Goal: Information Seeking & Learning: Learn about a topic

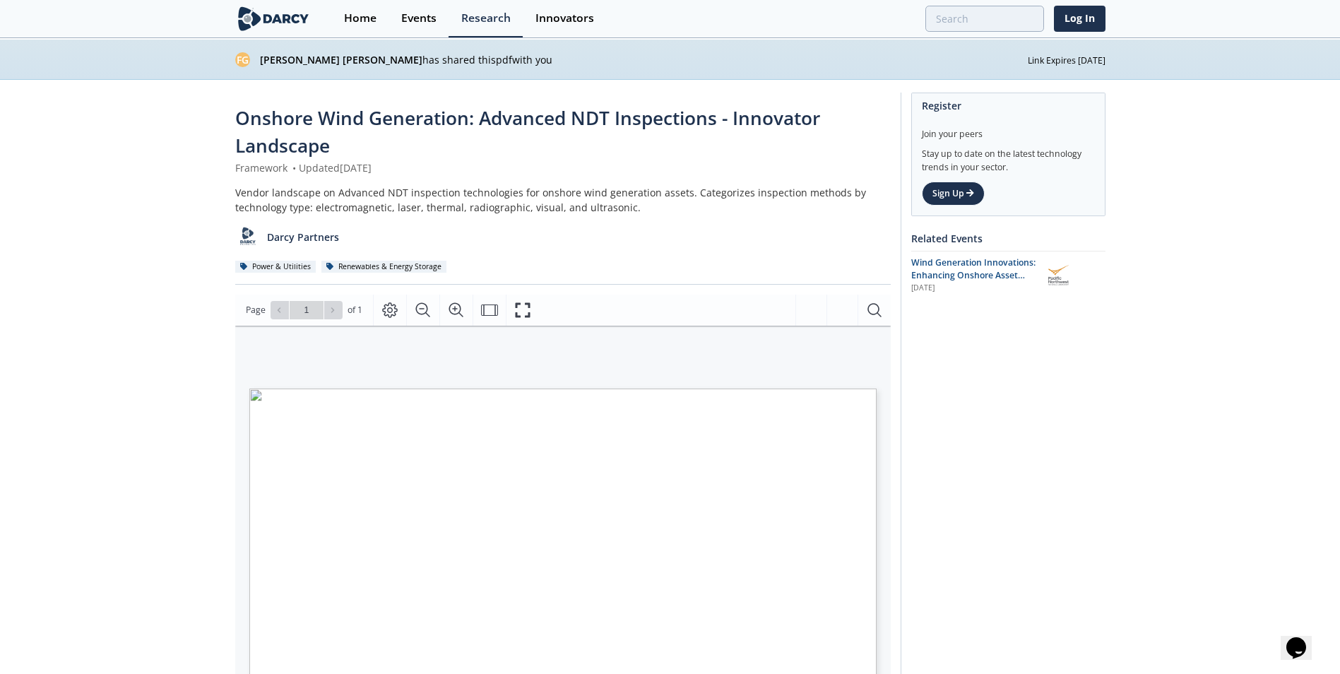
scroll to position [98, 0]
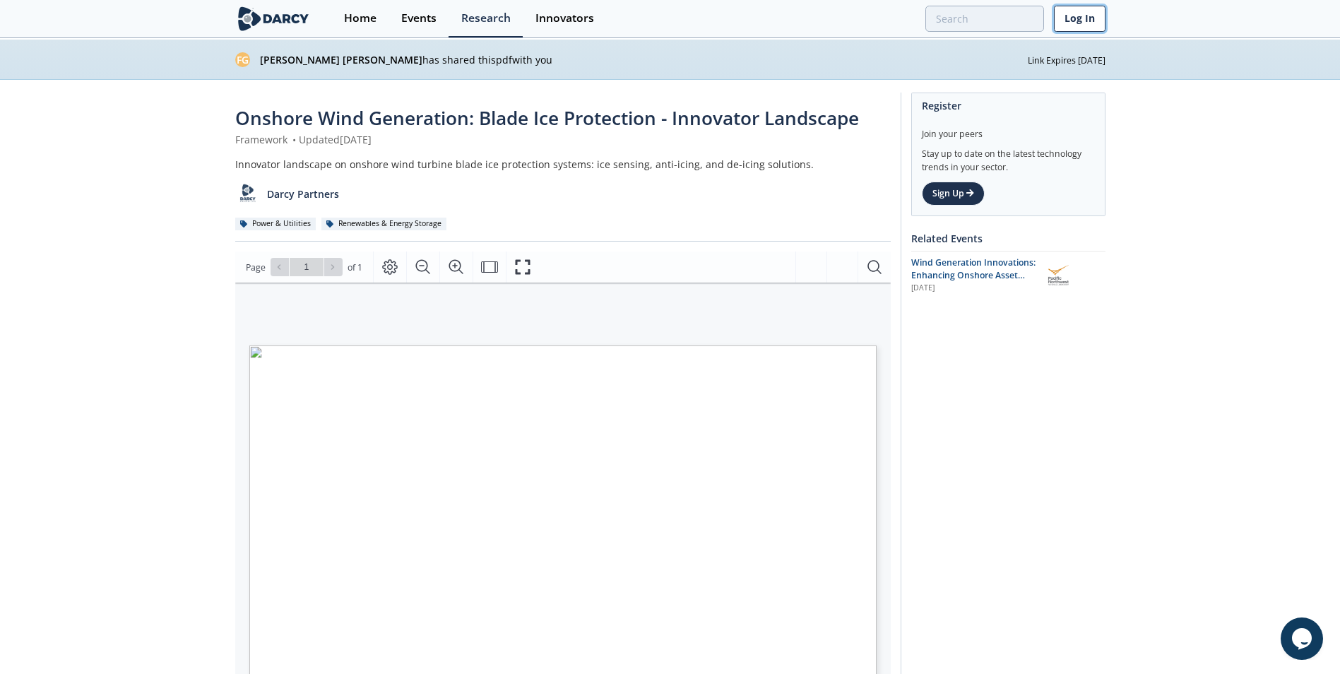
click at [1088, 18] on link "Log In" at bounding box center [1080, 19] width 52 height 26
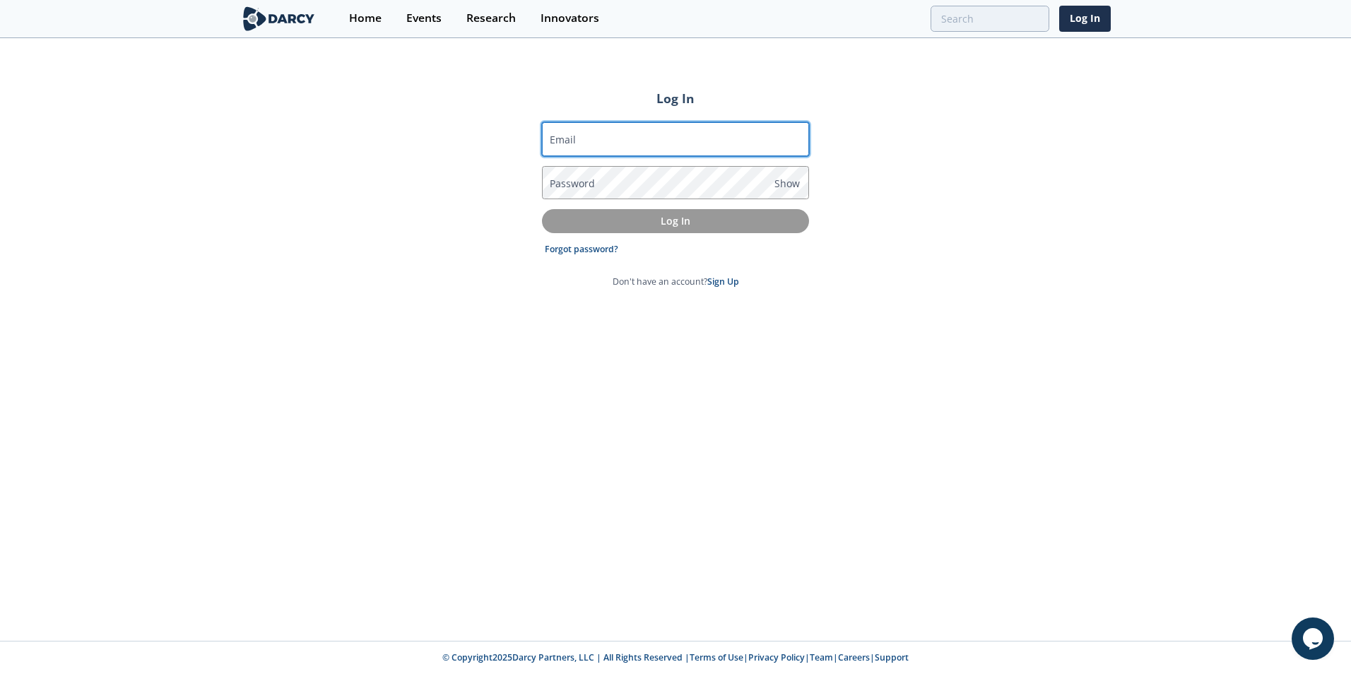
click at [726, 136] on input "Email" at bounding box center [675, 139] width 267 height 34
type input "hamid.ghoorchiani@rwe.com"
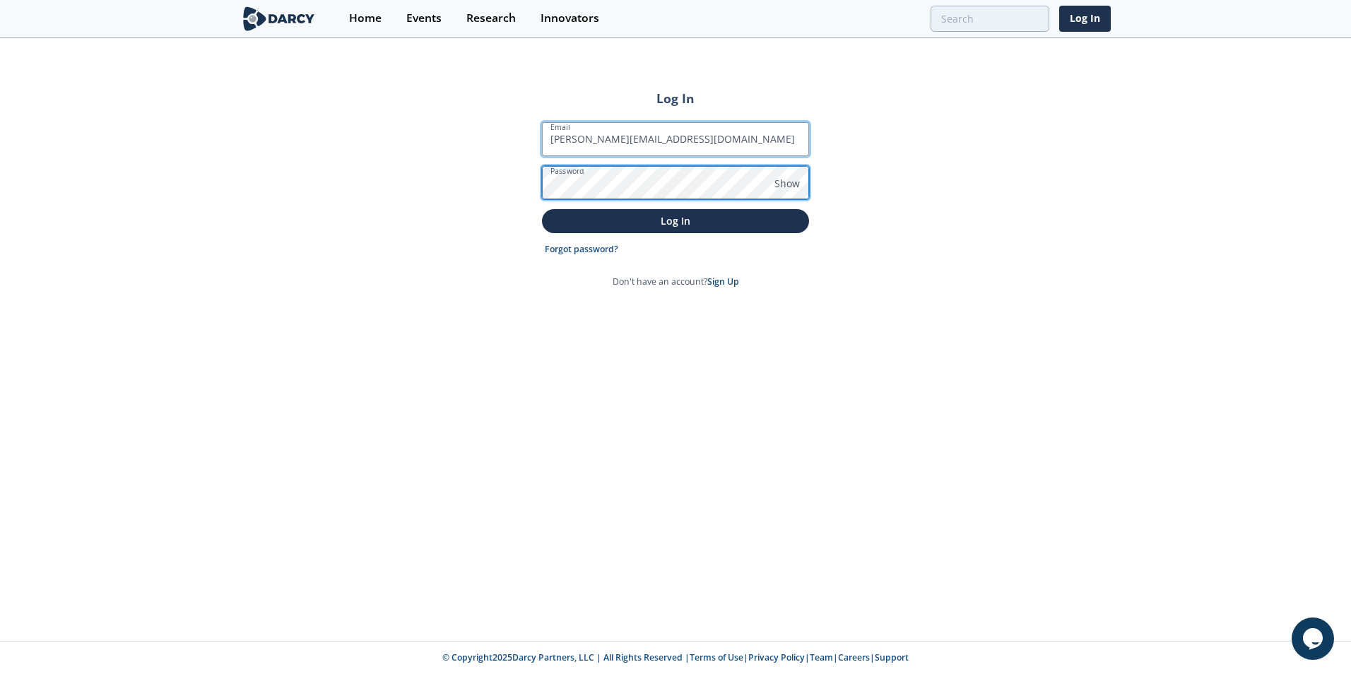
click at [542, 209] on button "Log In" at bounding box center [675, 220] width 267 height 23
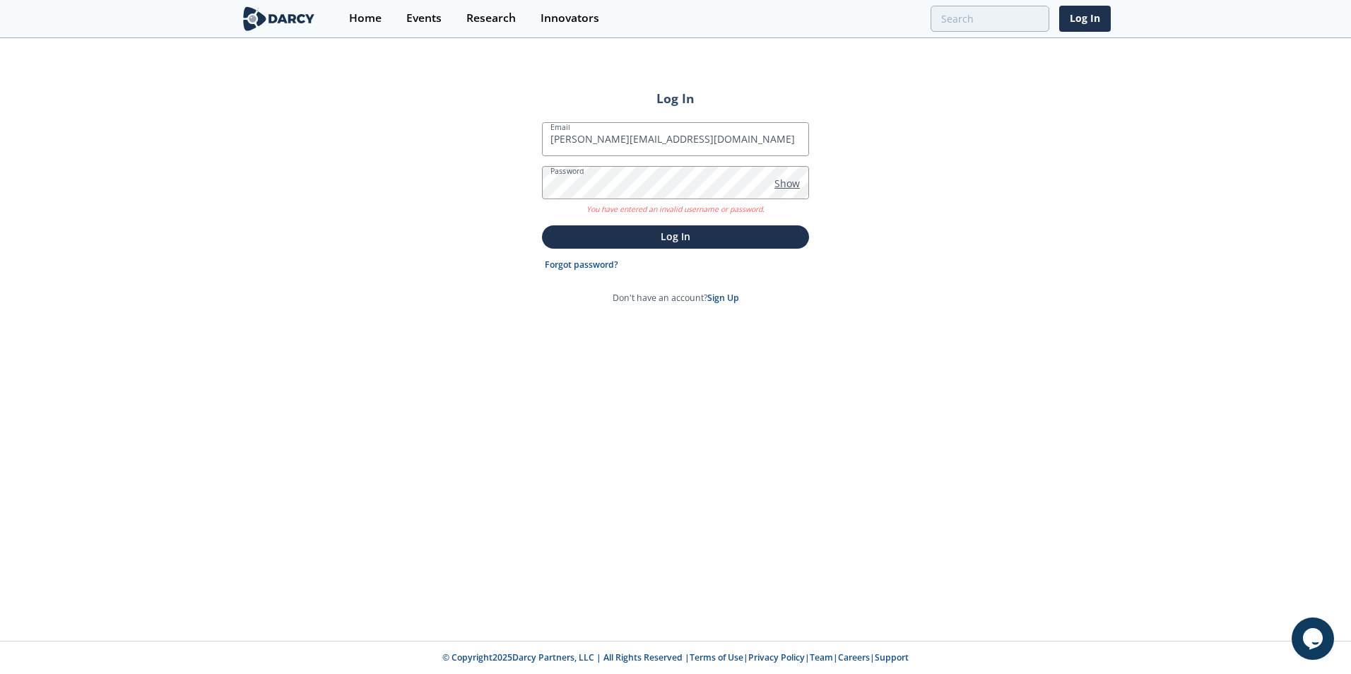
click at [784, 180] on span "Show" at bounding box center [786, 183] width 25 height 15
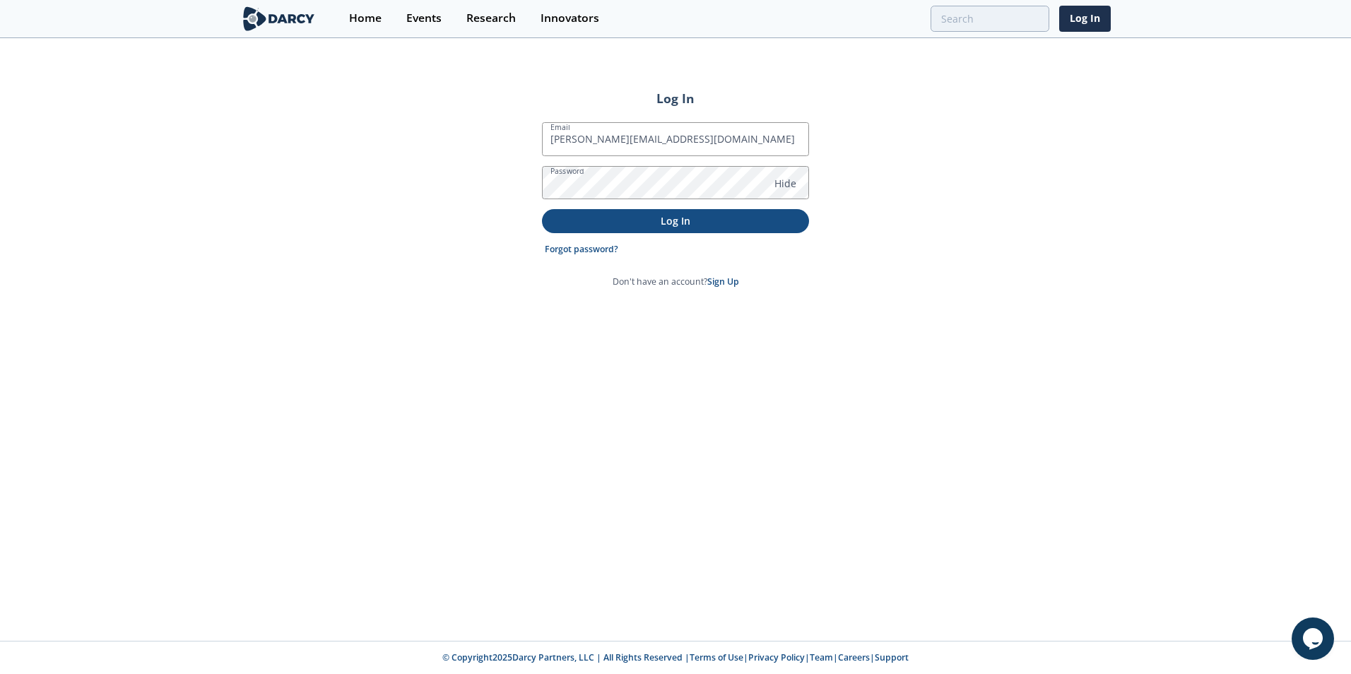
click at [732, 217] on p "Log In" at bounding box center [675, 220] width 247 height 15
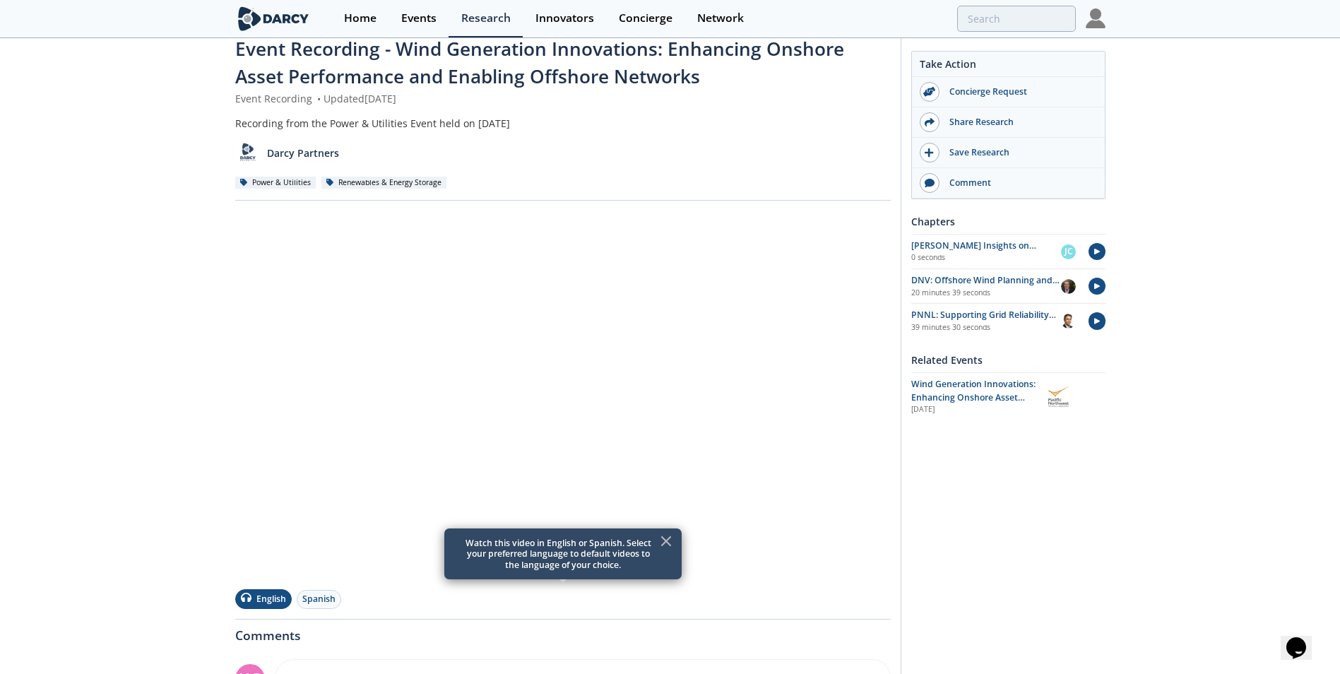
scroll to position [69, 0]
click at [931, 504] on div "Take Action Concierge Request Share Research Save Research Comment Chapters" at bounding box center [1003, 464] width 205 height 880
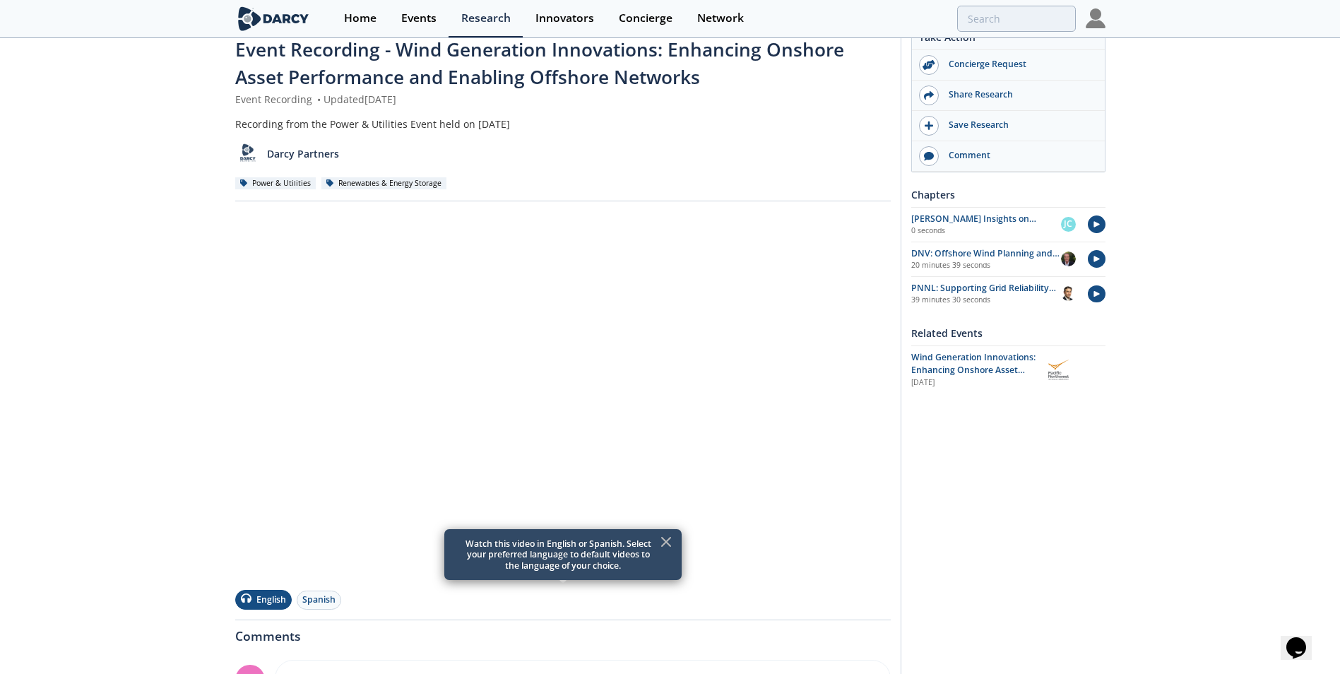
scroll to position [0, 0]
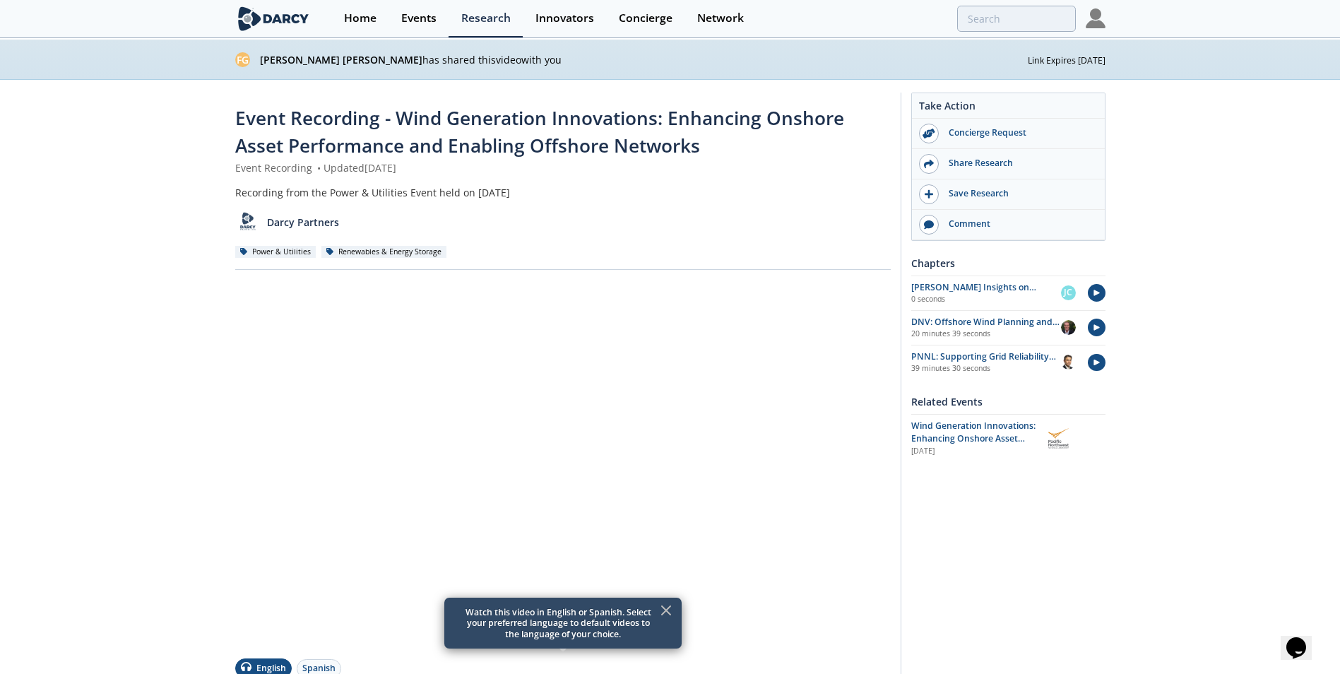
click at [870, 195] on div "Recording from the Power & Utilities Event held on [DATE]" at bounding box center [563, 192] width 656 height 15
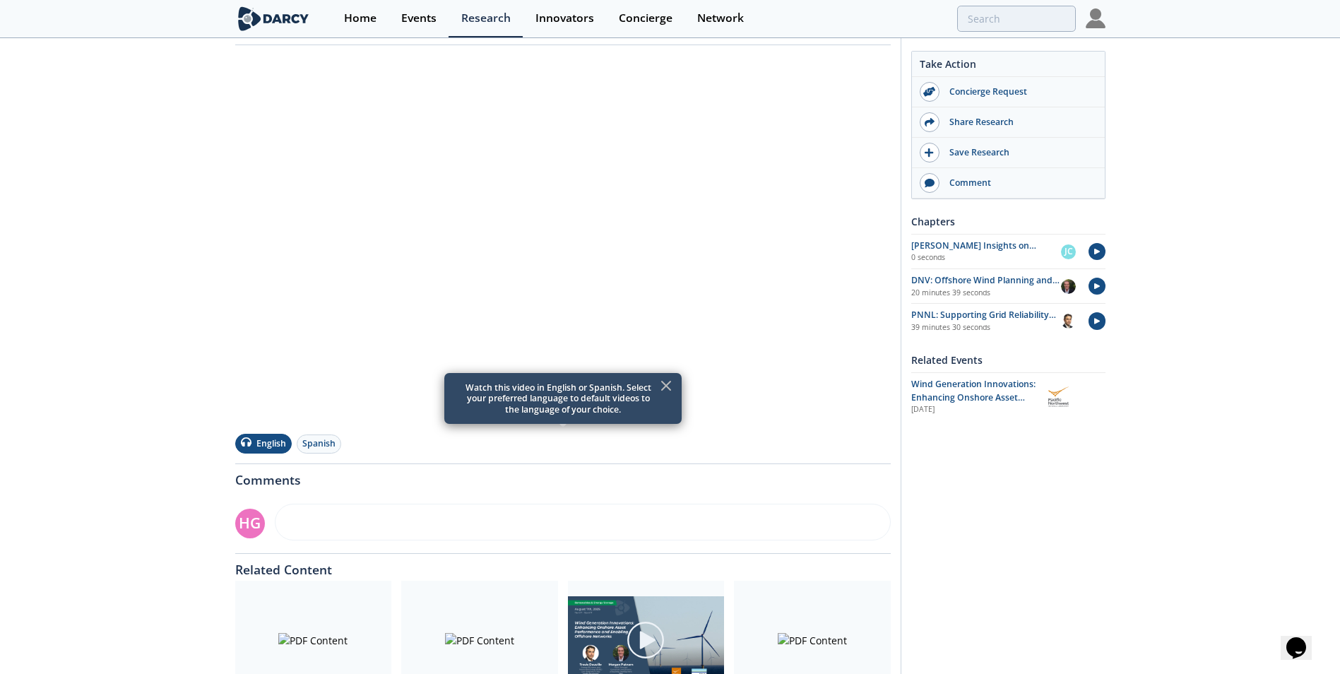
scroll to position [351, 0]
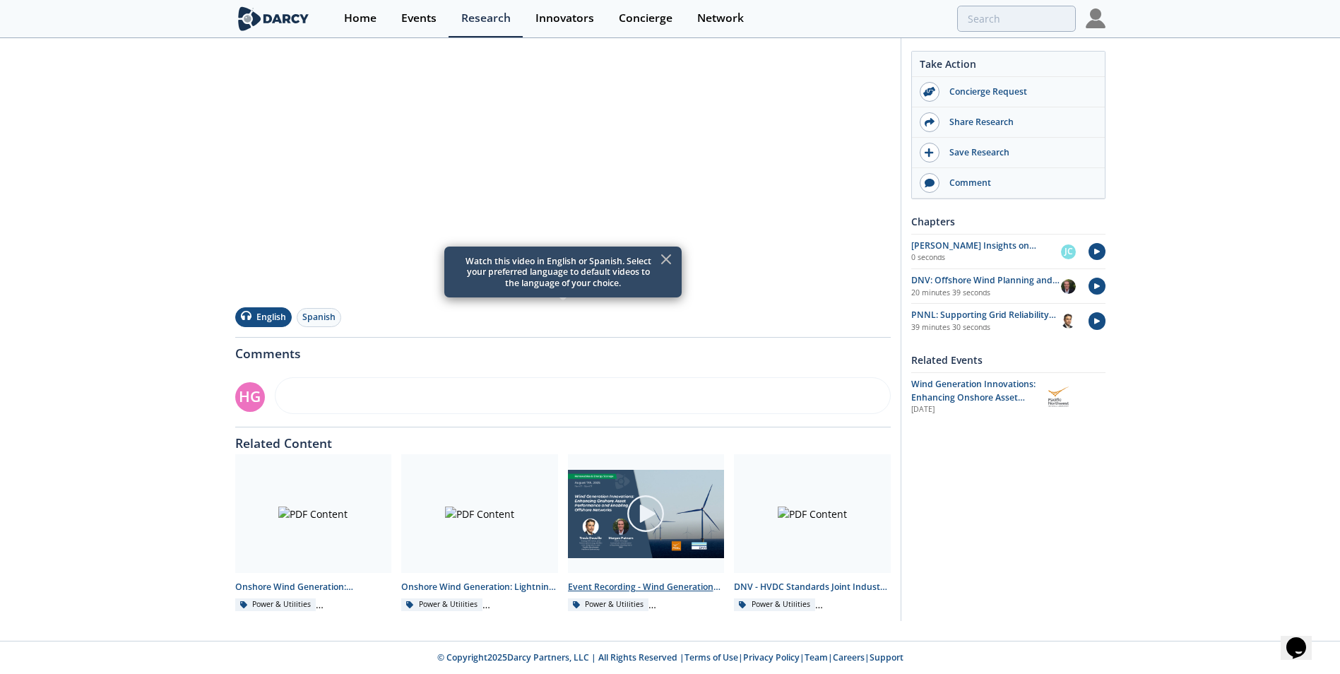
click at [667, 592] on div "Event Recording - Wind Generation Innovations: Enhancing Onshore Asset Performa…" at bounding box center [646, 587] width 157 height 13
click at [523, 582] on div "Onshore Wind Generation: Lightning Protection - Innovator Landscape" at bounding box center [479, 587] width 157 height 13
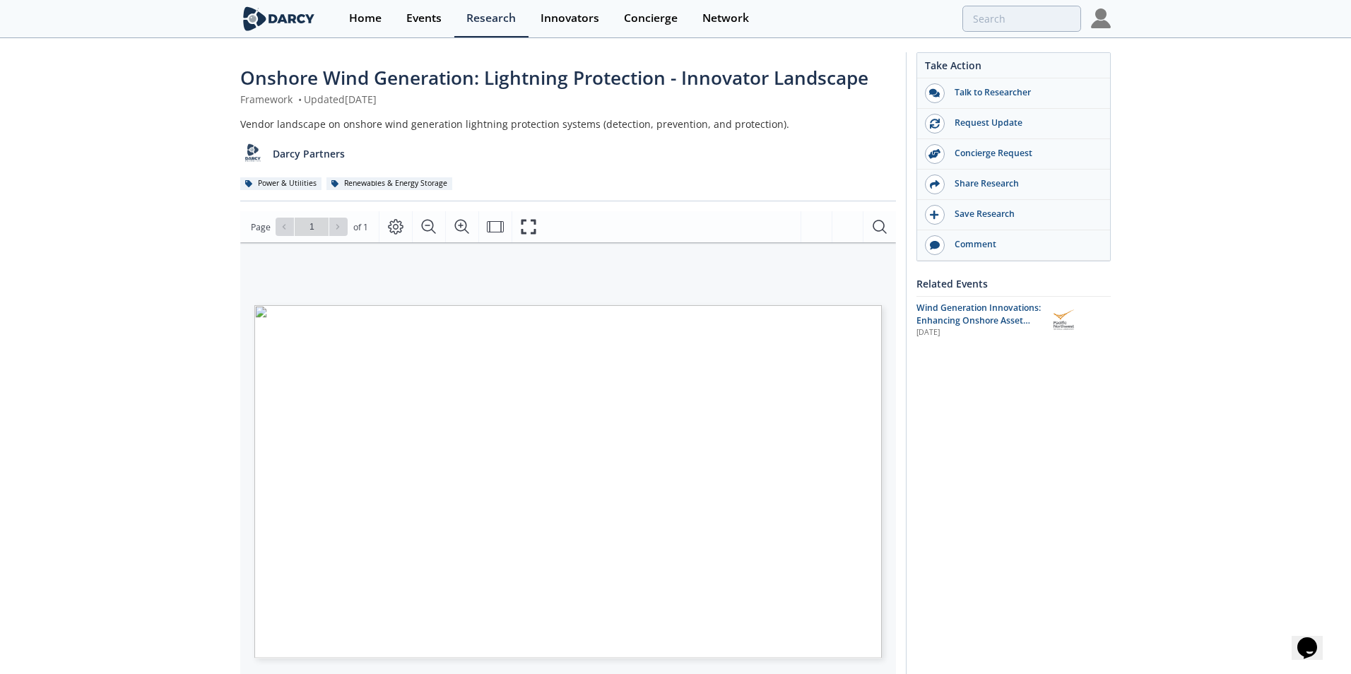
click at [599, 396] on span "Page 1" at bounding box center [944, 641] width 1250 height 623
click at [462, 230] on icon "Zoom In" at bounding box center [462, 226] width 17 height 17
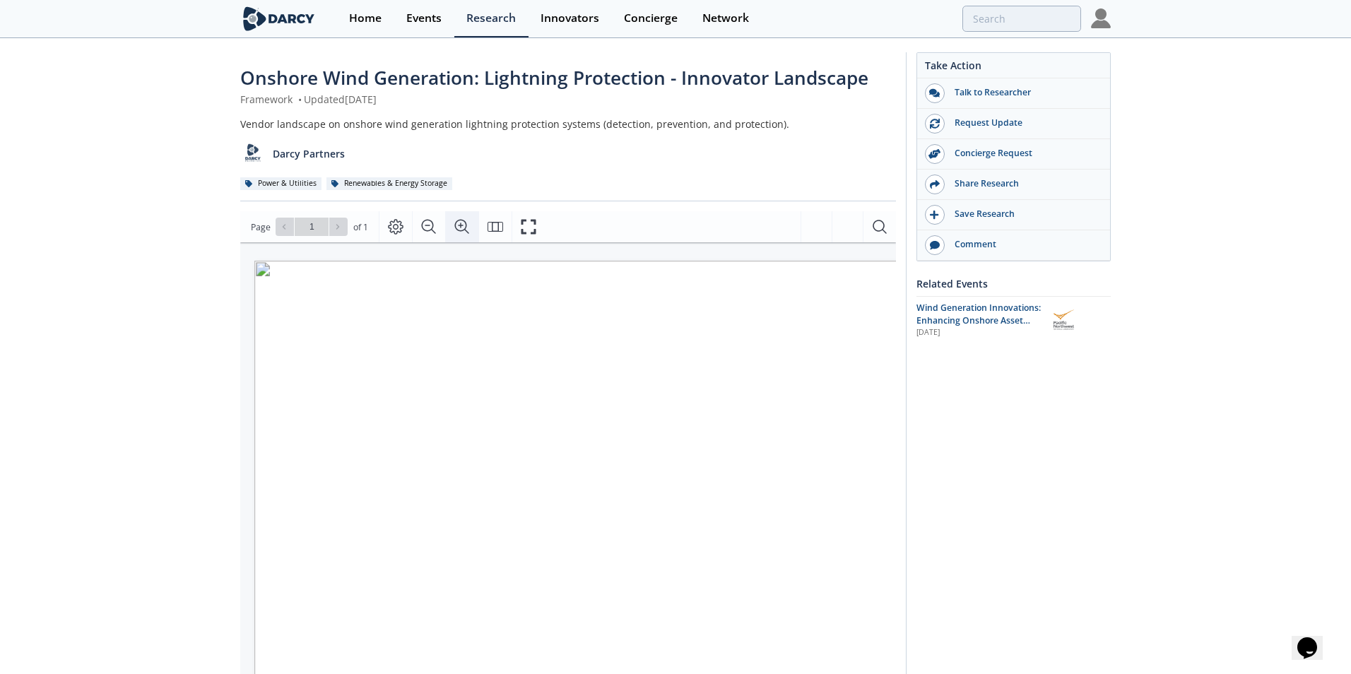
scroll to position [0, 78]
click at [462, 230] on icon "Zoom In" at bounding box center [462, 226] width 17 height 17
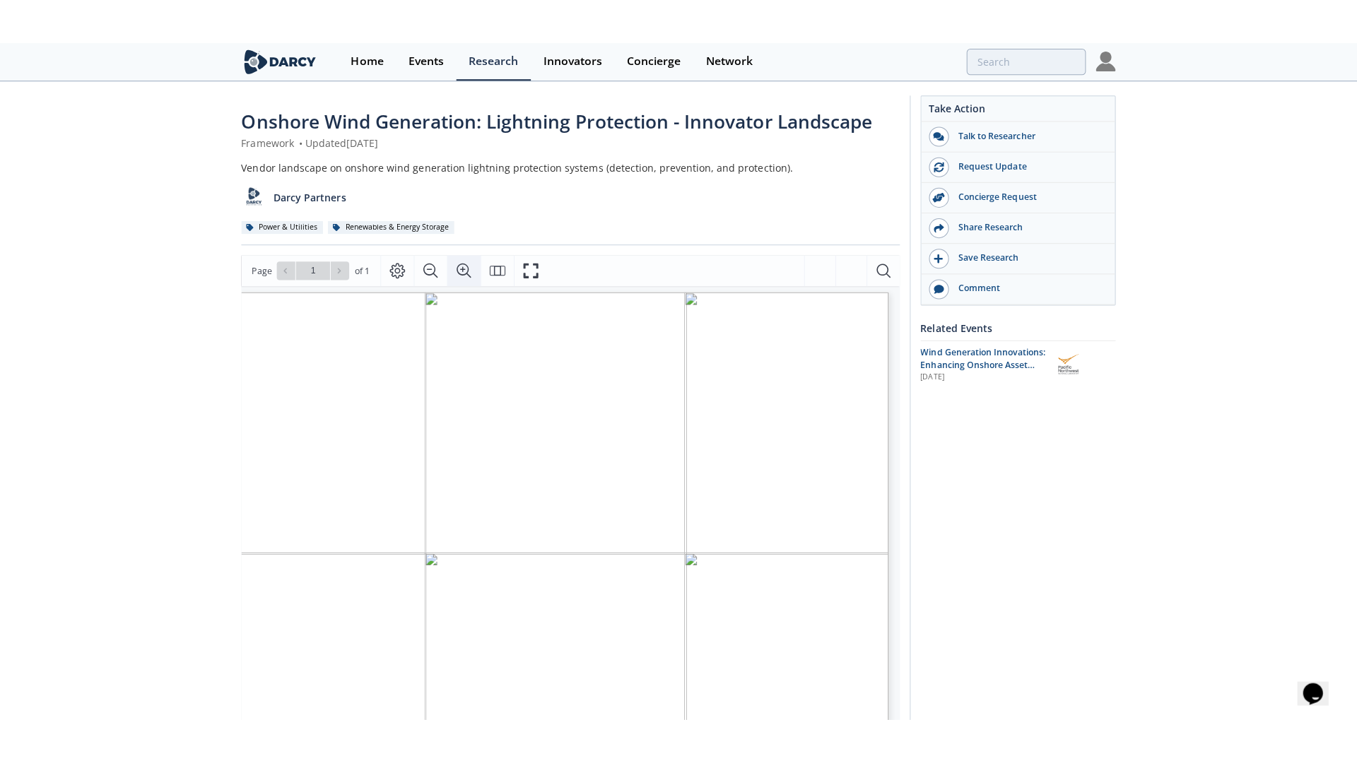
scroll to position [8, 0]
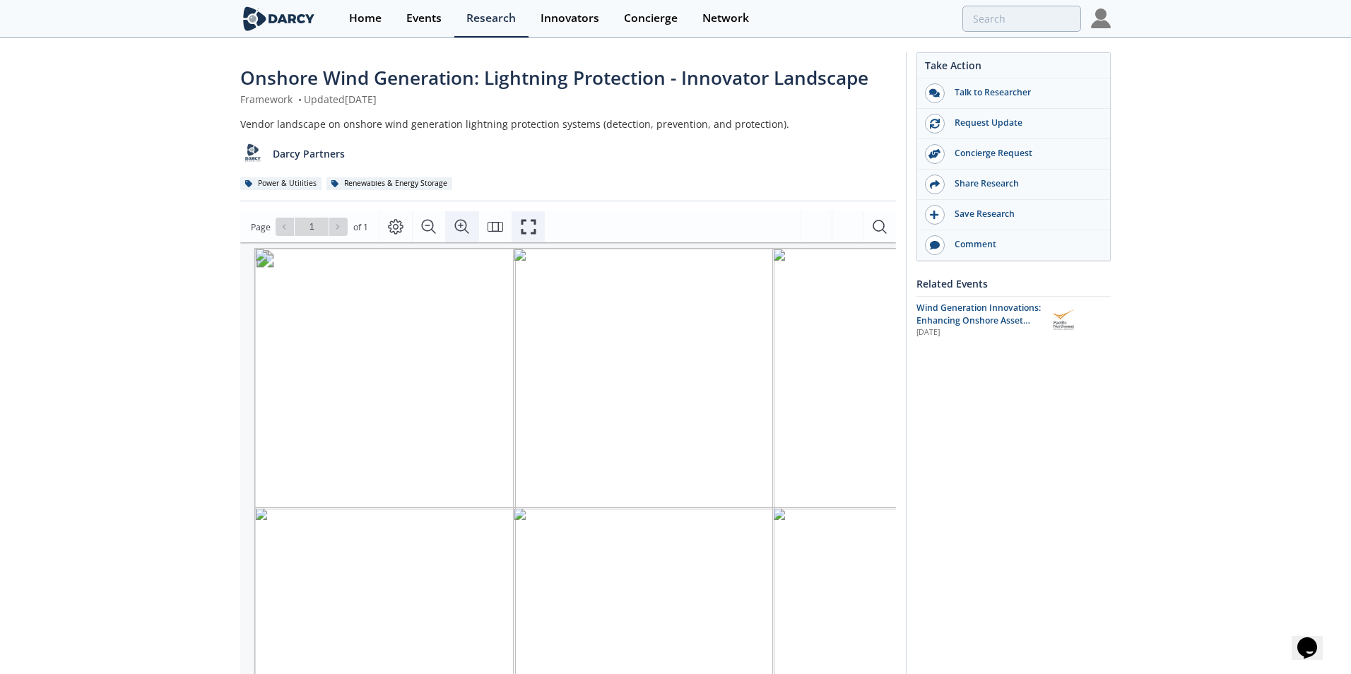
click at [526, 221] on icon "Fullscreen" at bounding box center [528, 226] width 17 height 17
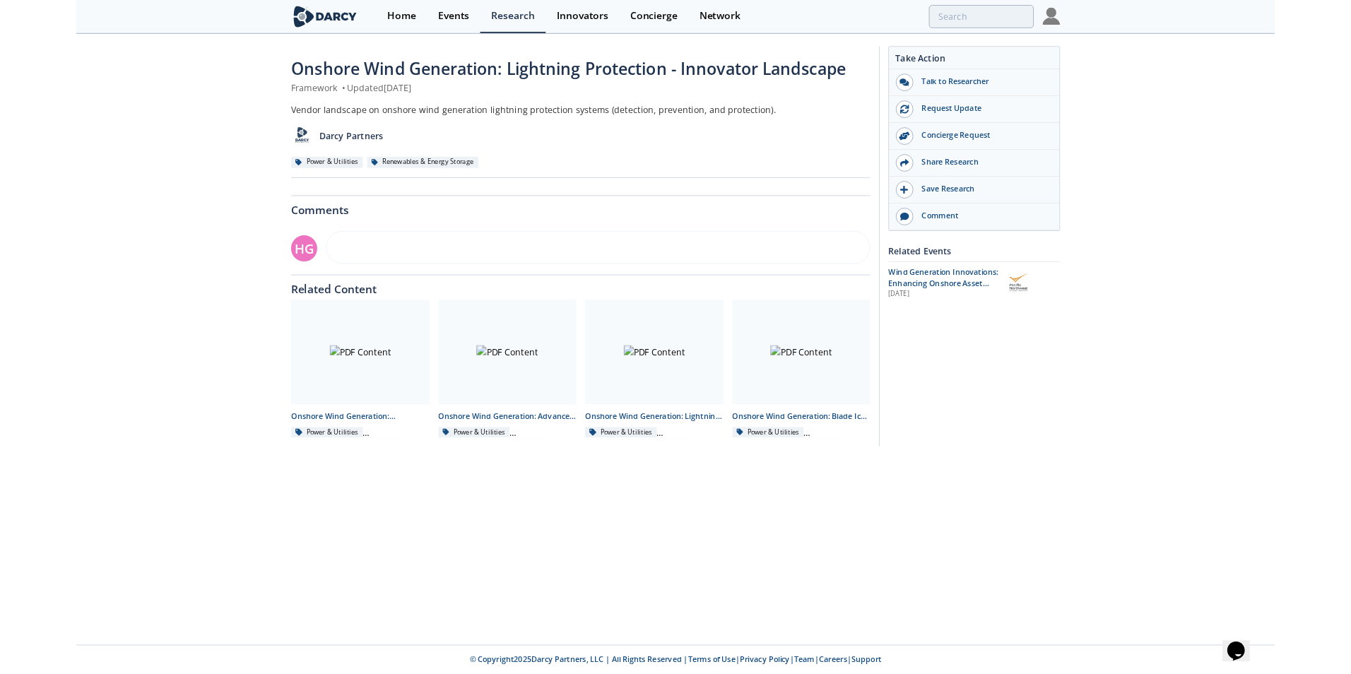
scroll to position [0, 0]
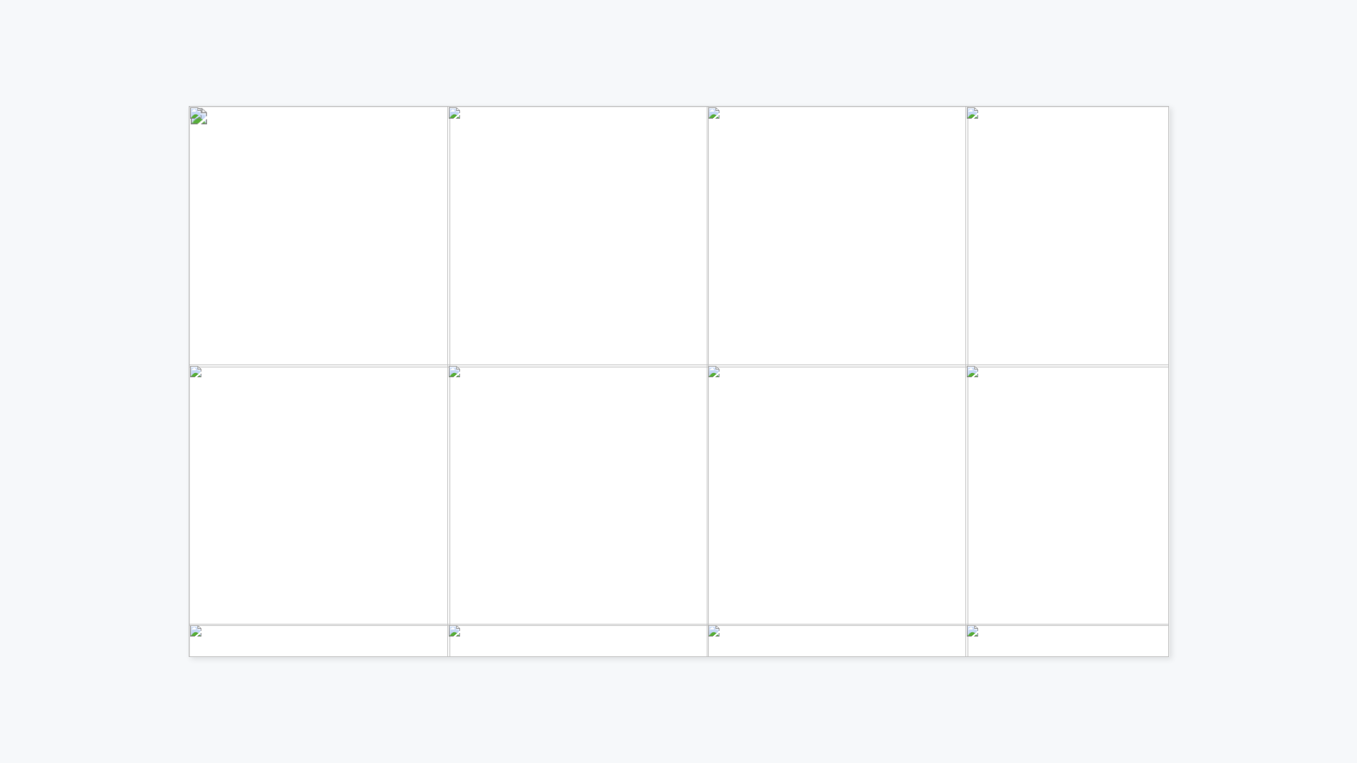
click at [1246, 201] on div "Category Technology Short description Innovators Detection Involves identifying…" at bounding box center [678, 282] width 1357 height 565
click at [855, 81] on div "Category Technology Short description Innovators Detection Involves identifying…" at bounding box center [497, 282] width 995 height 565
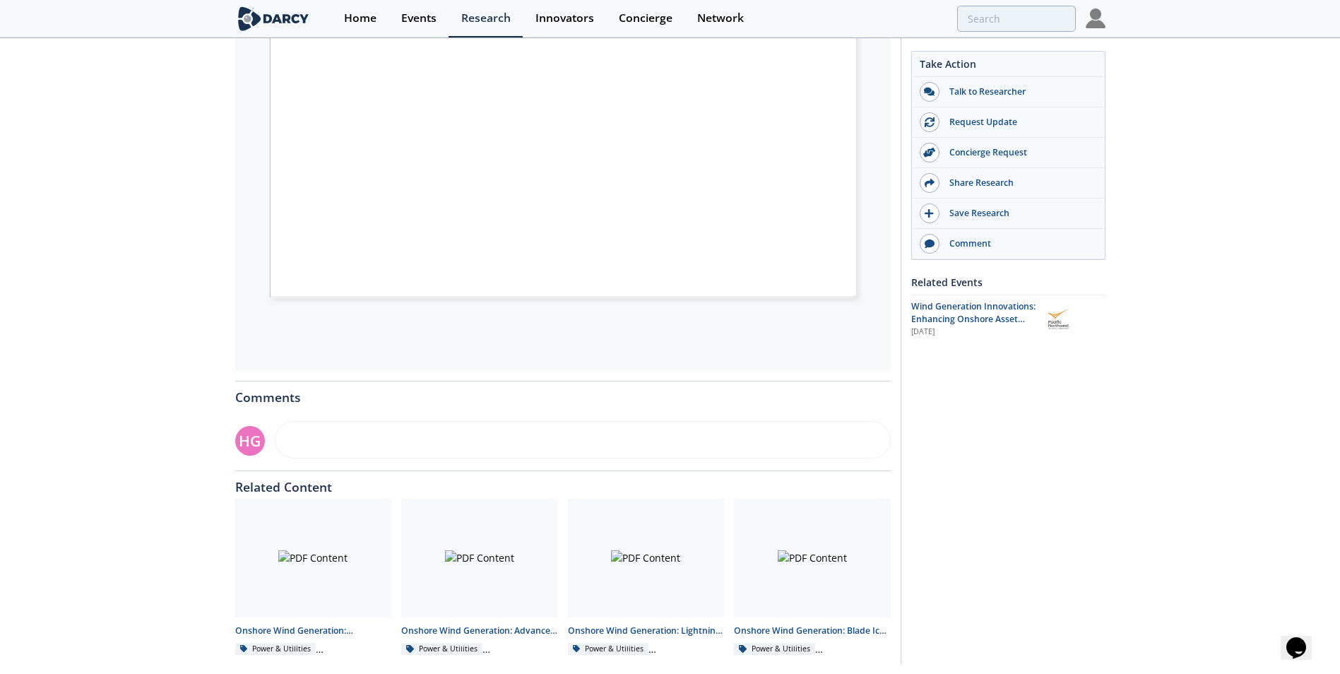
scroll to position [351, 0]
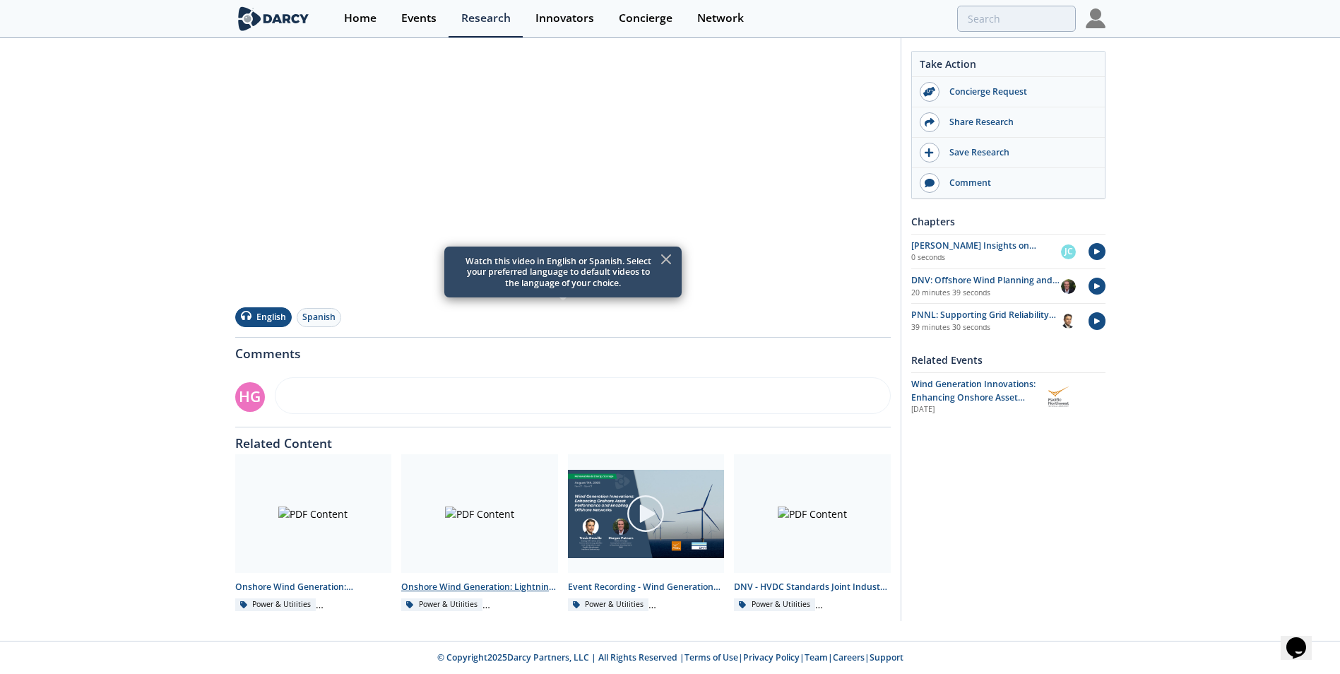
click at [507, 544] on div at bounding box center [479, 513] width 157 height 119
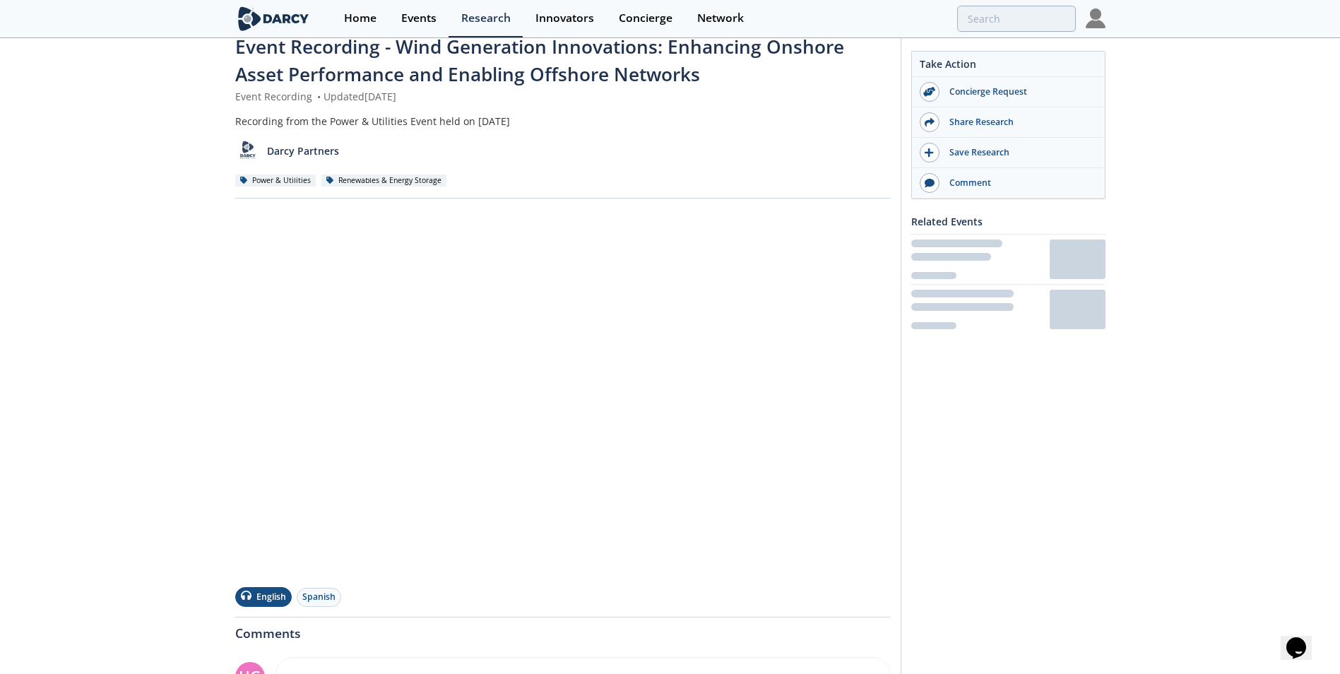
scroll to position [351, 0]
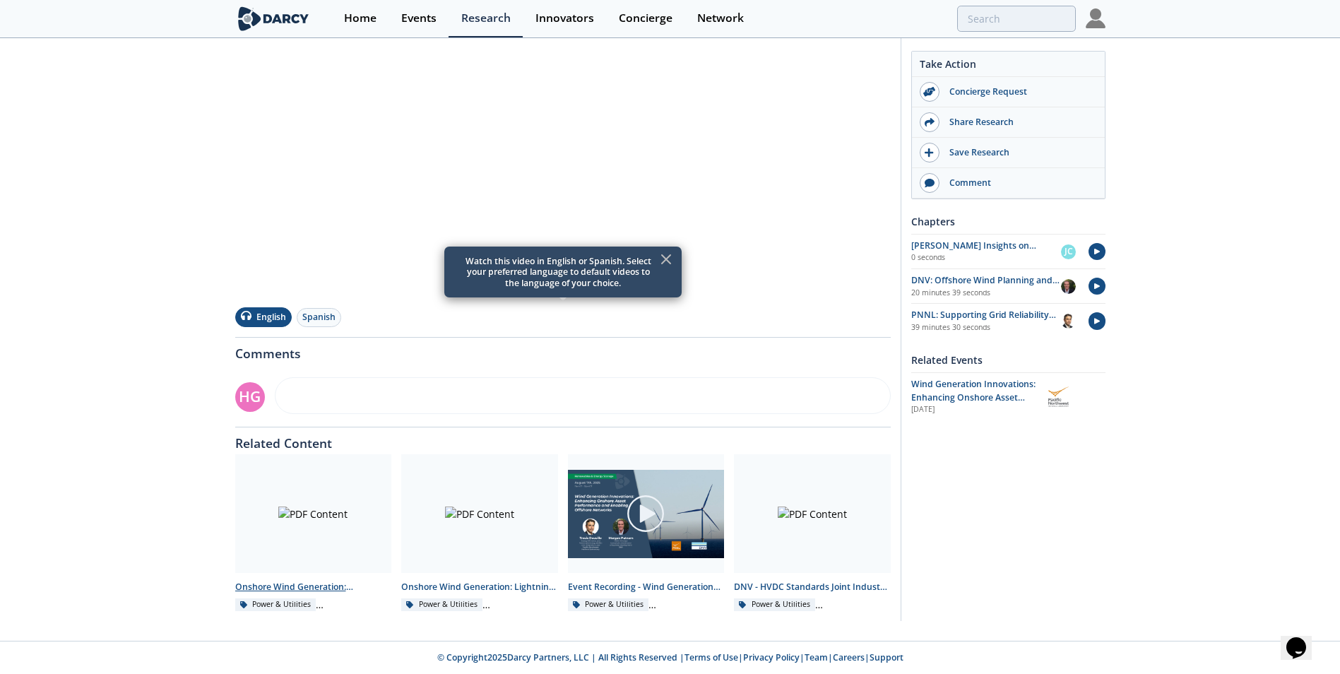
click at [319, 534] on div at bounding box center [313, 513] width 157 height 119
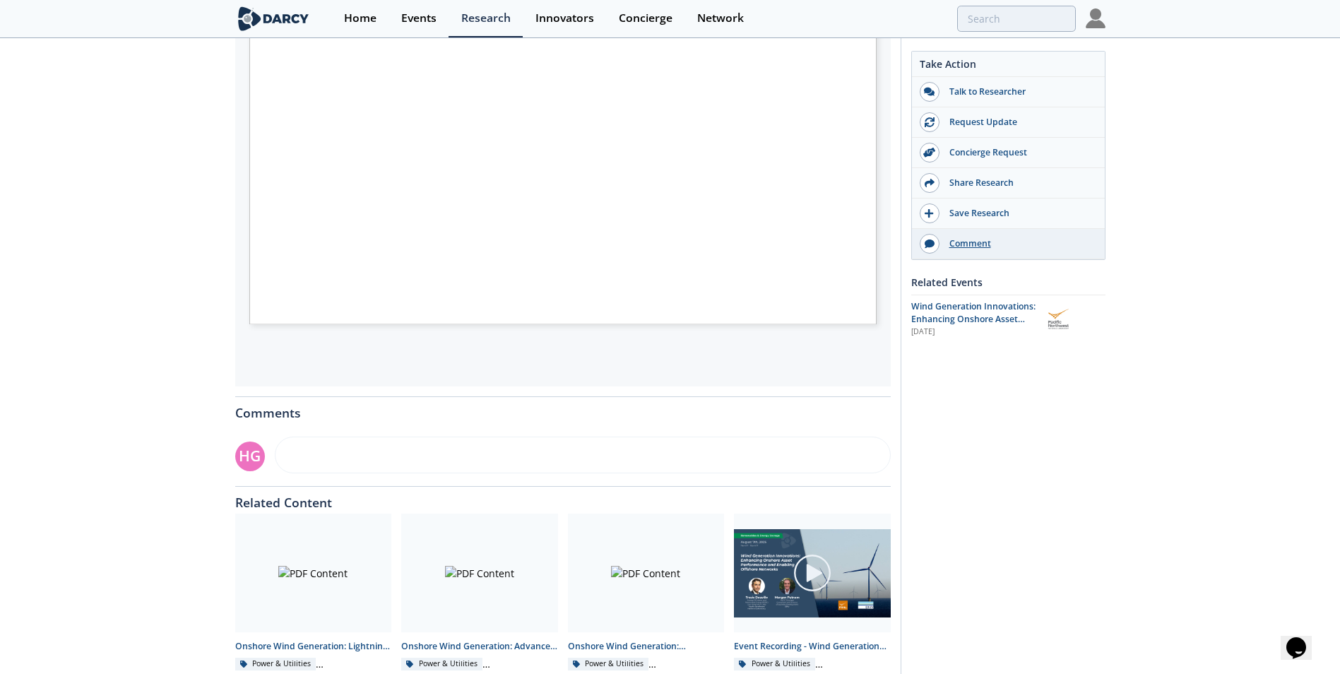
scroll to position [451, 0]
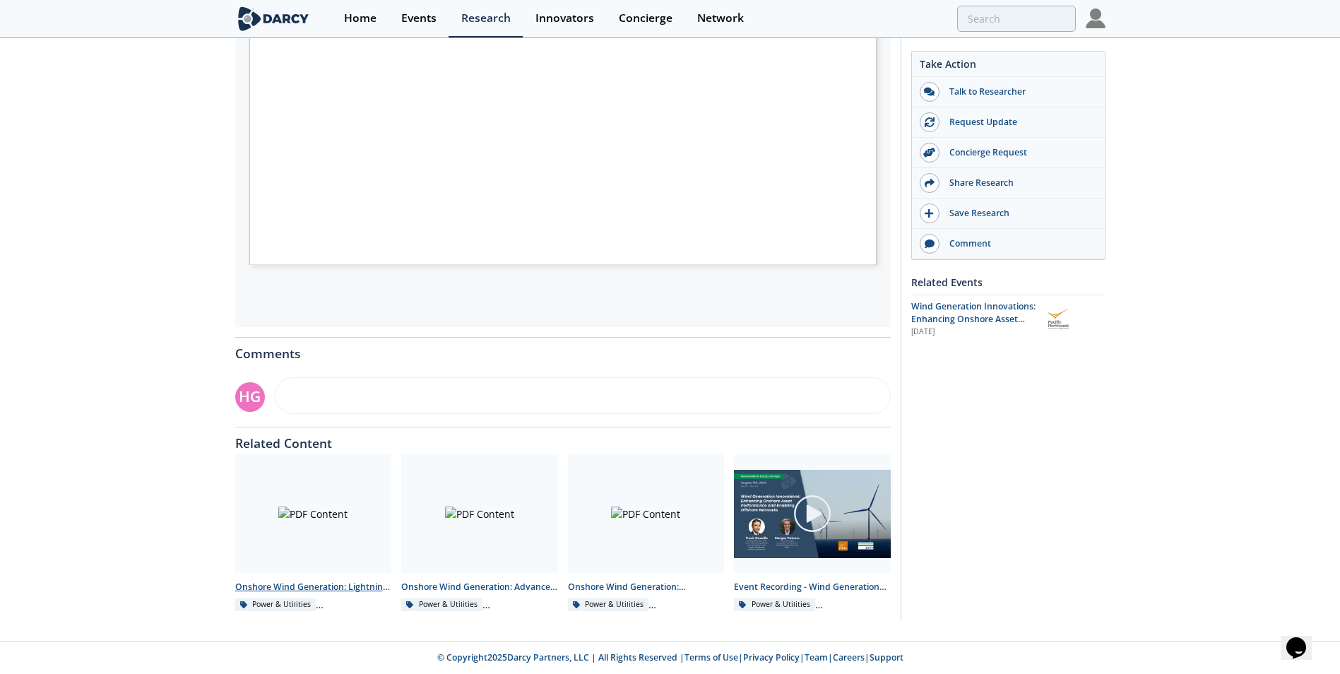
click at [320, 530] on div at bounding box center [313, 513] width 157 height 119
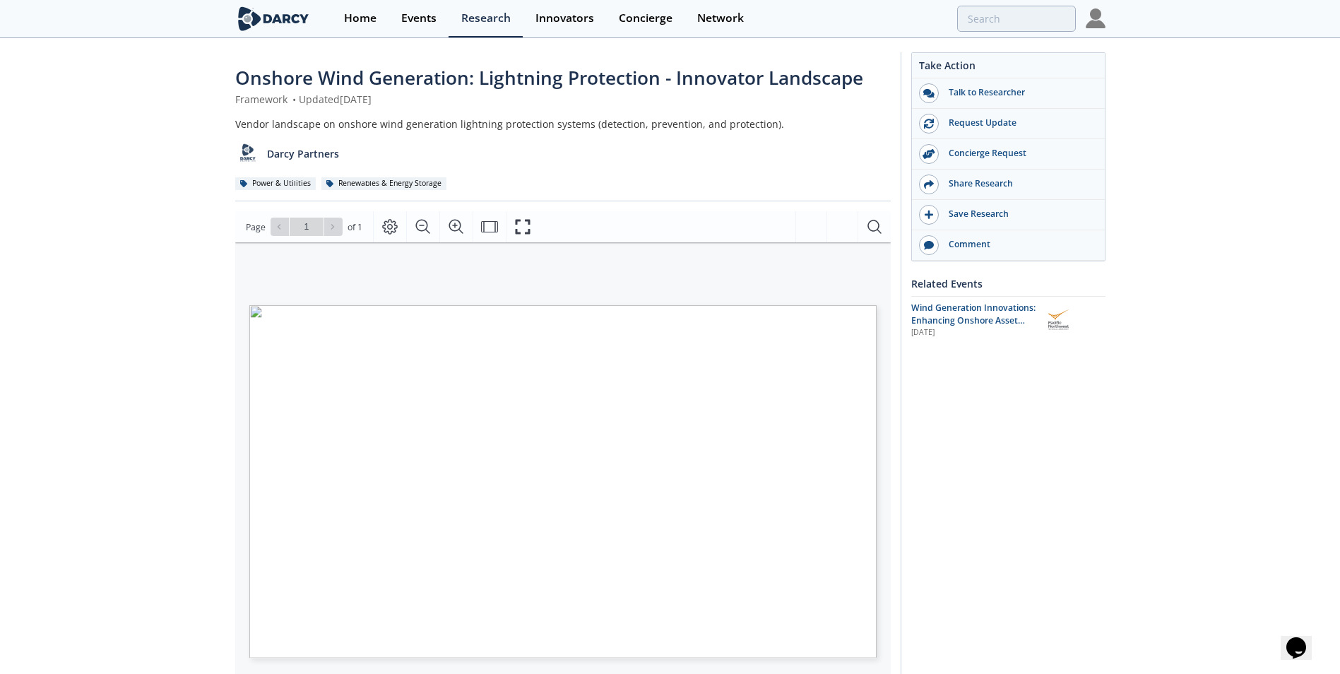
click at [1177, 420] on div "Onshore Wind Generation: Lightning Protection - Innovator Landscape Framework •…" at bounding box center [670, 537] width 1340 height 994
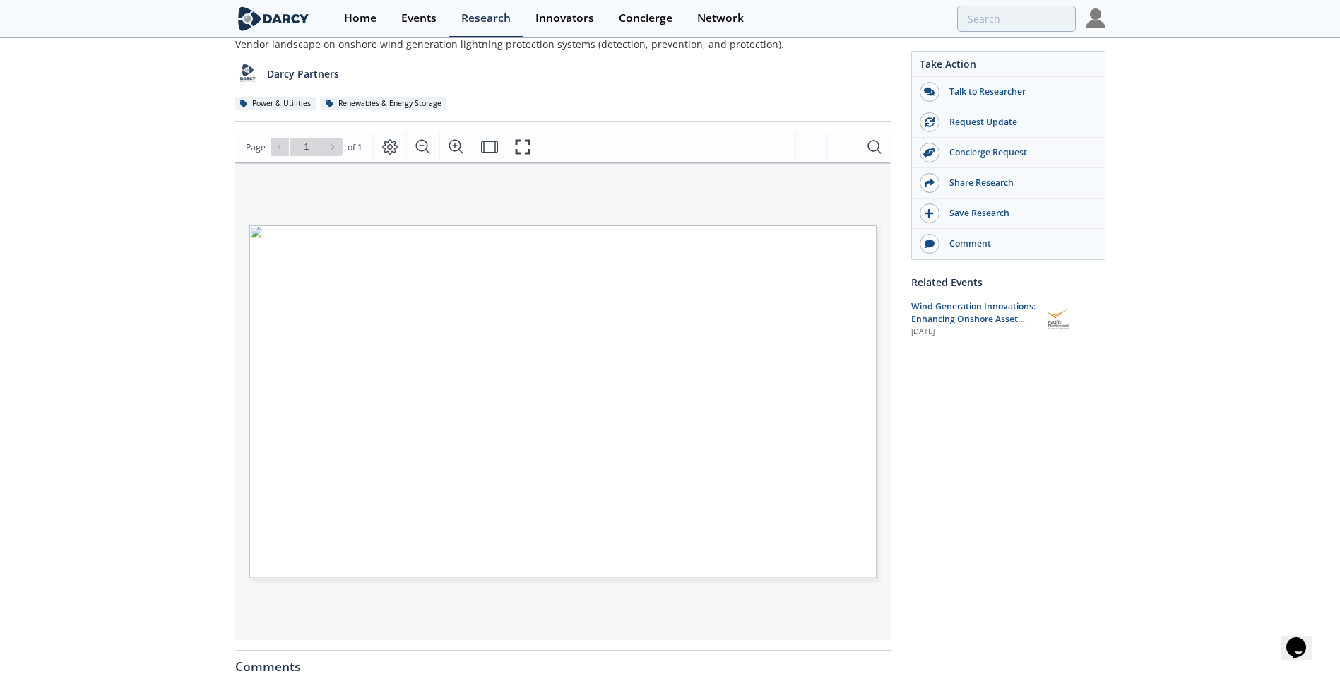
scroll to position [83, 0]
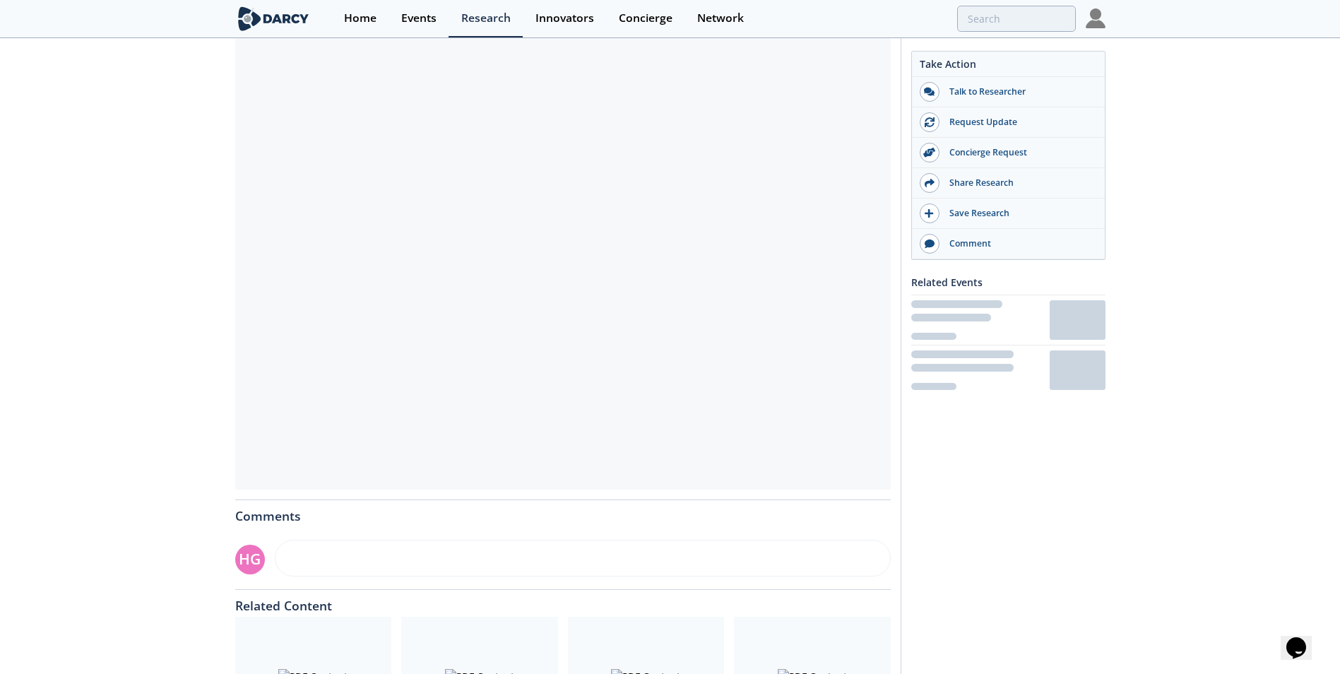
scroll to position [451, 0]
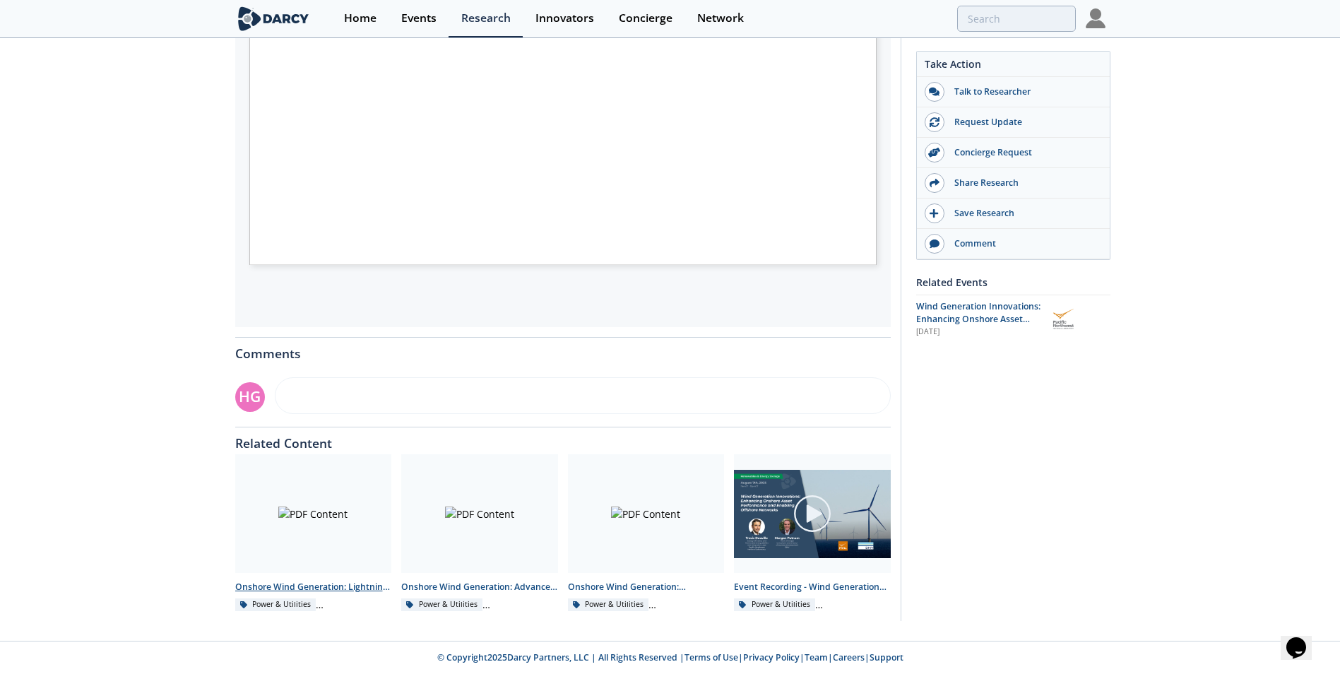
click at [346, 497] on div at bounding box center [313, 513] width 157 height 119
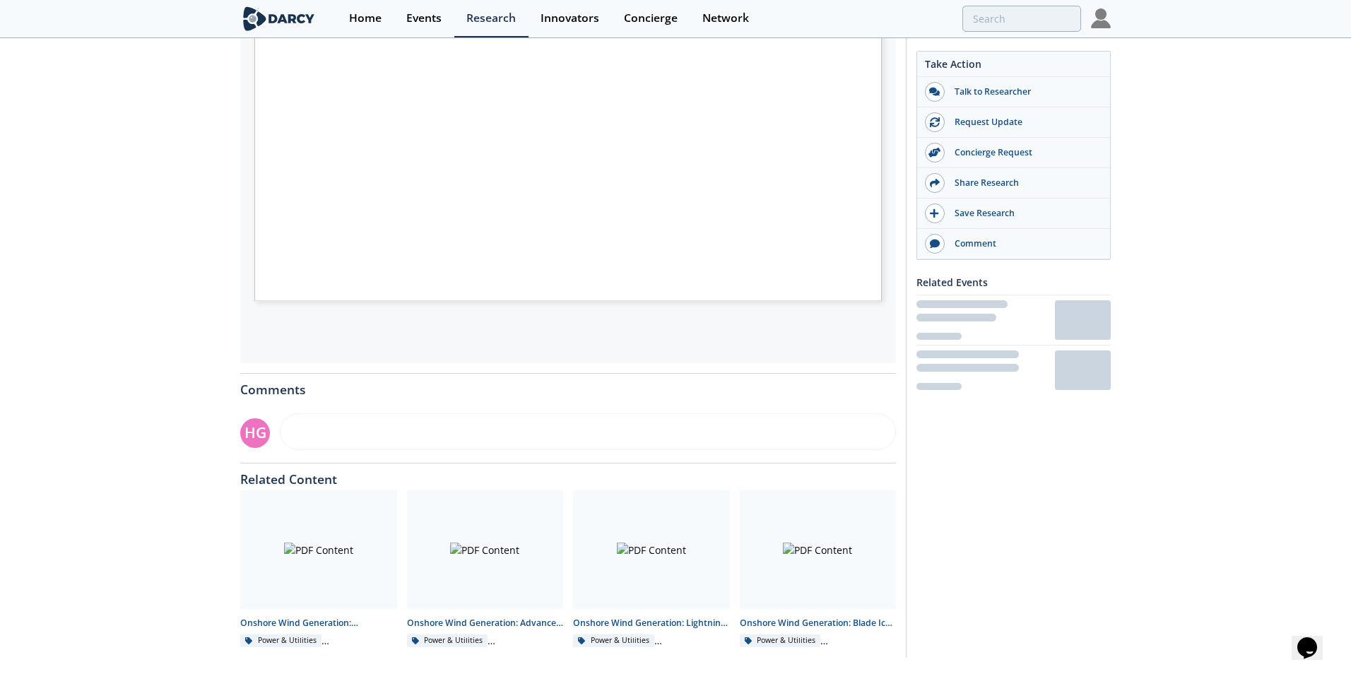
scroll to position [451, 0]
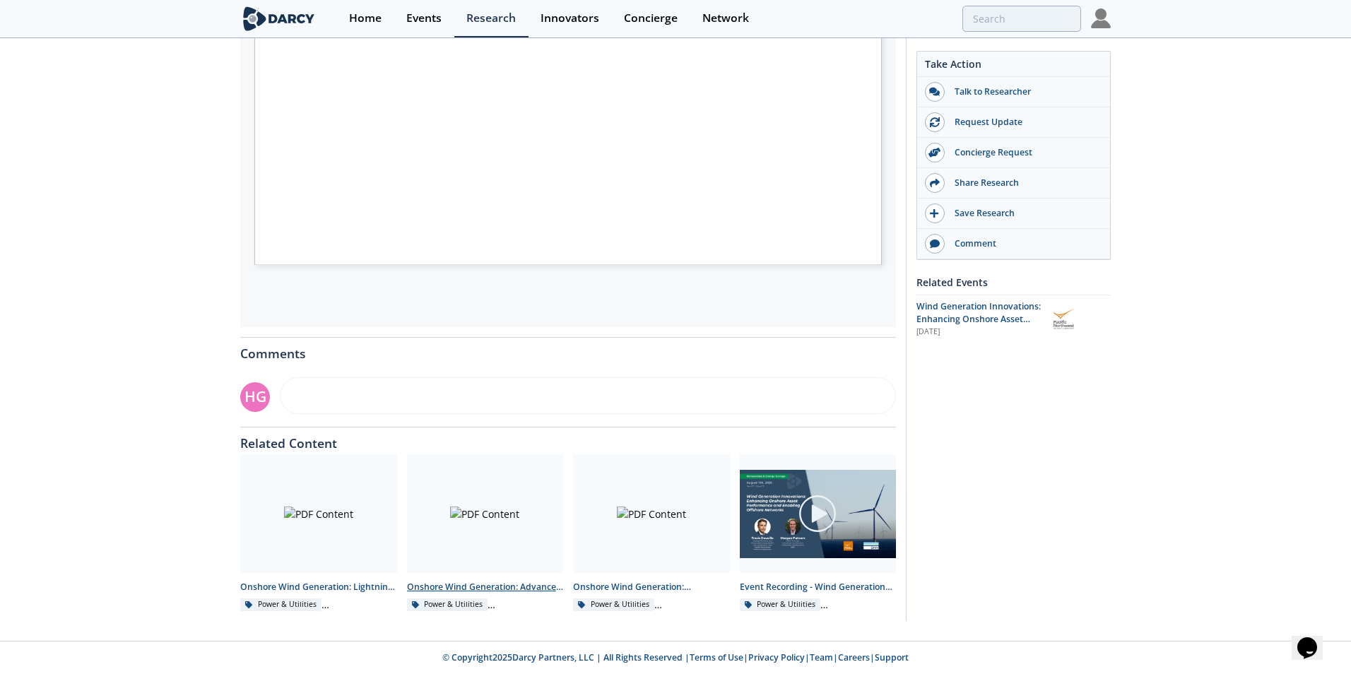
click at [503, 519] on div at bounding box center [485, 513] width 157 height 119
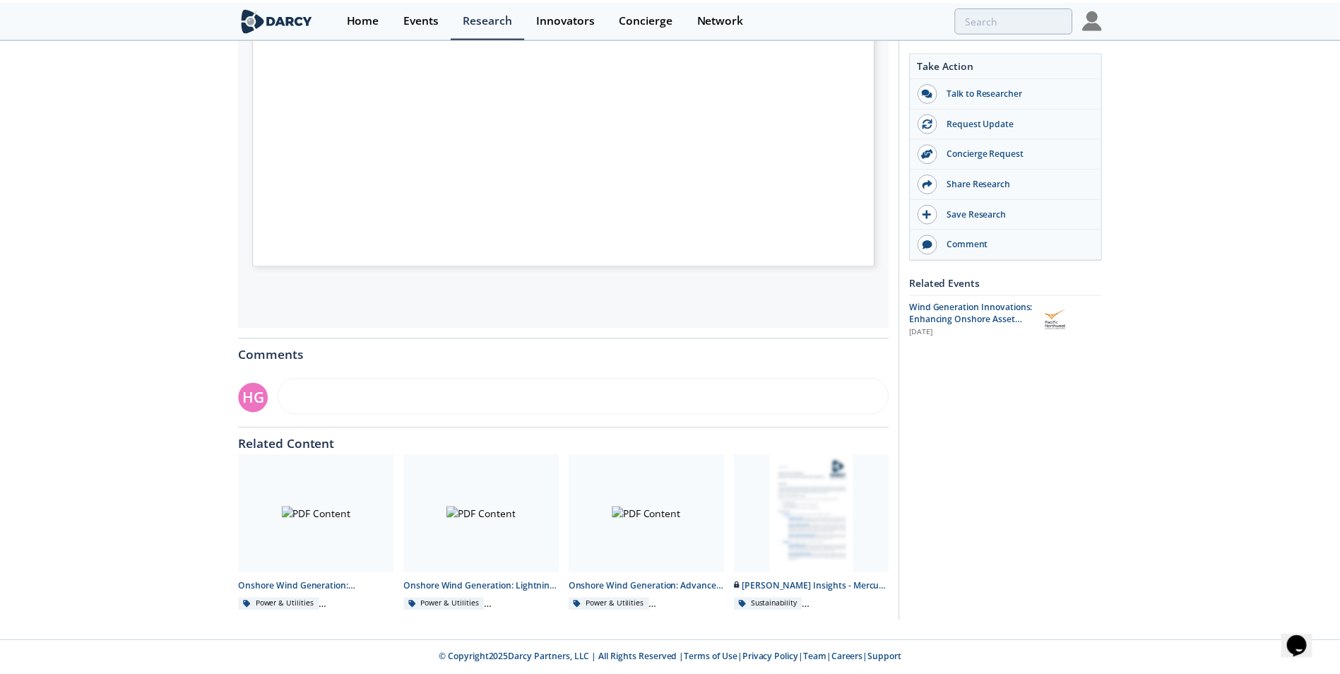
scroll to position [451, 0]
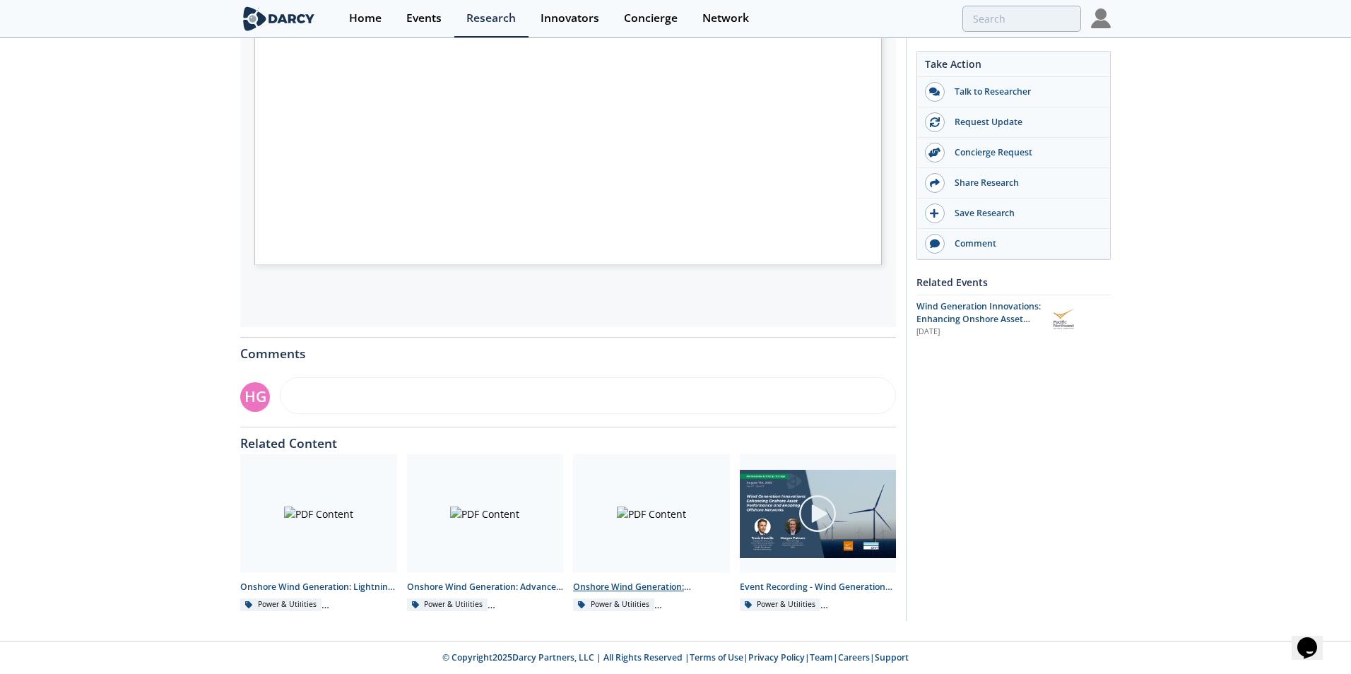
click at [643, 522] on div at bounding box center [651, 513] width 157 height 119
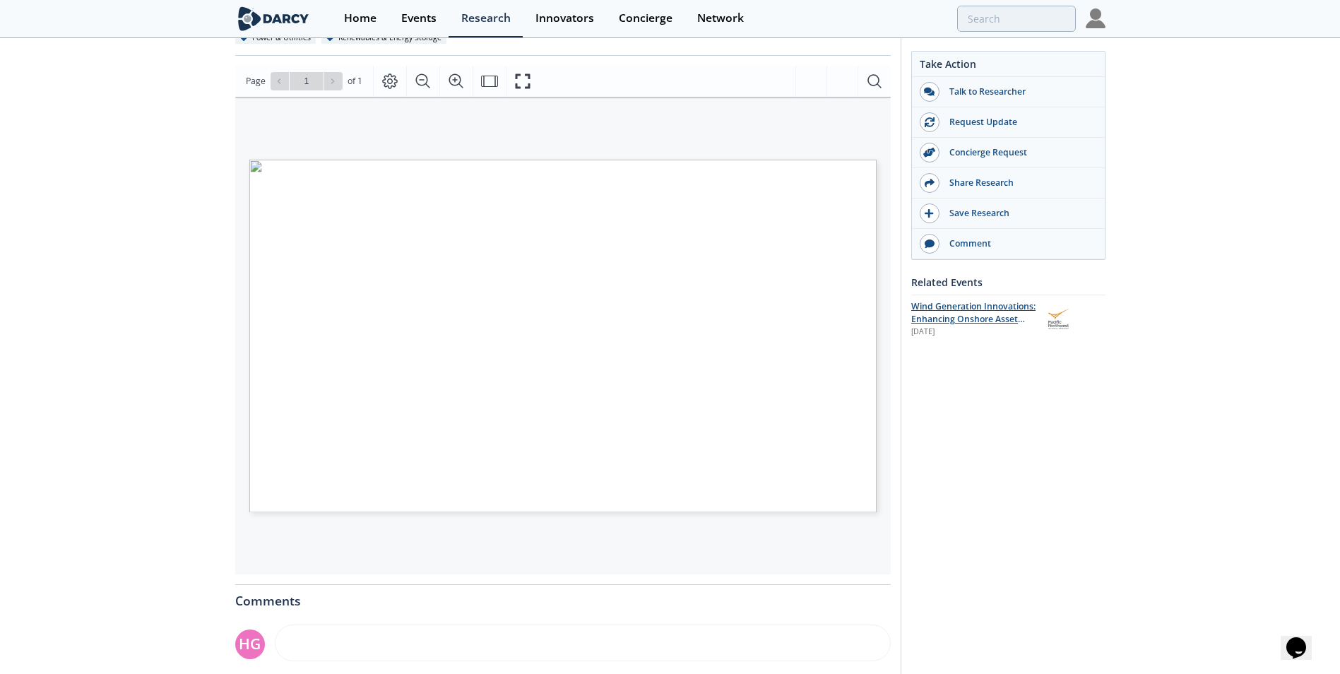
scroll to position [203, 0]
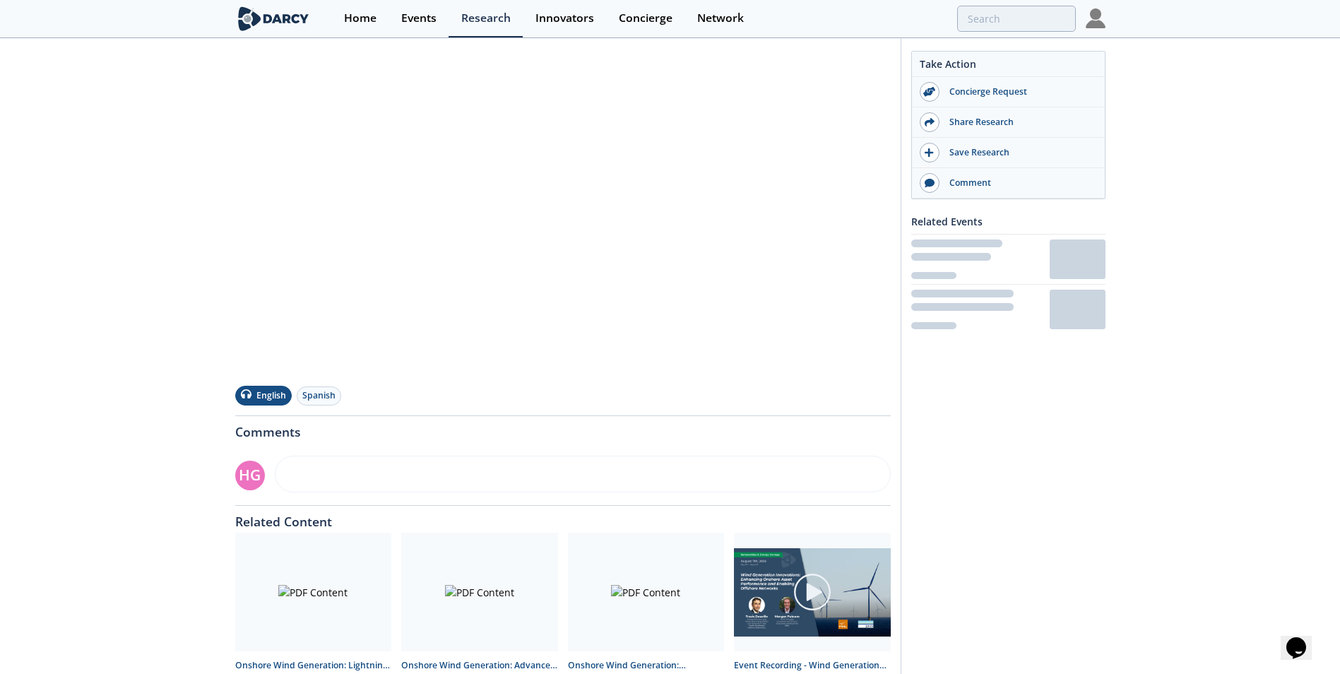
scroll to position [351, 0]
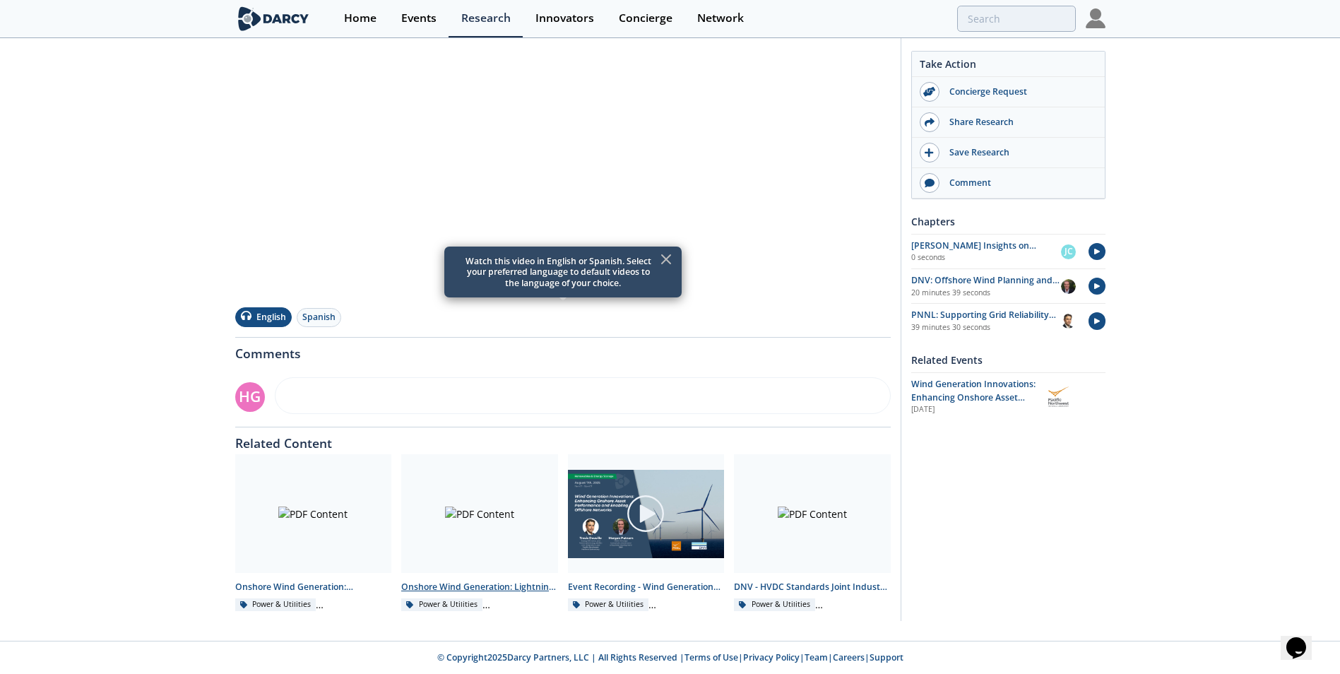
click at [524, 505] on div at bounding box center [479, 513] width 157 height 119
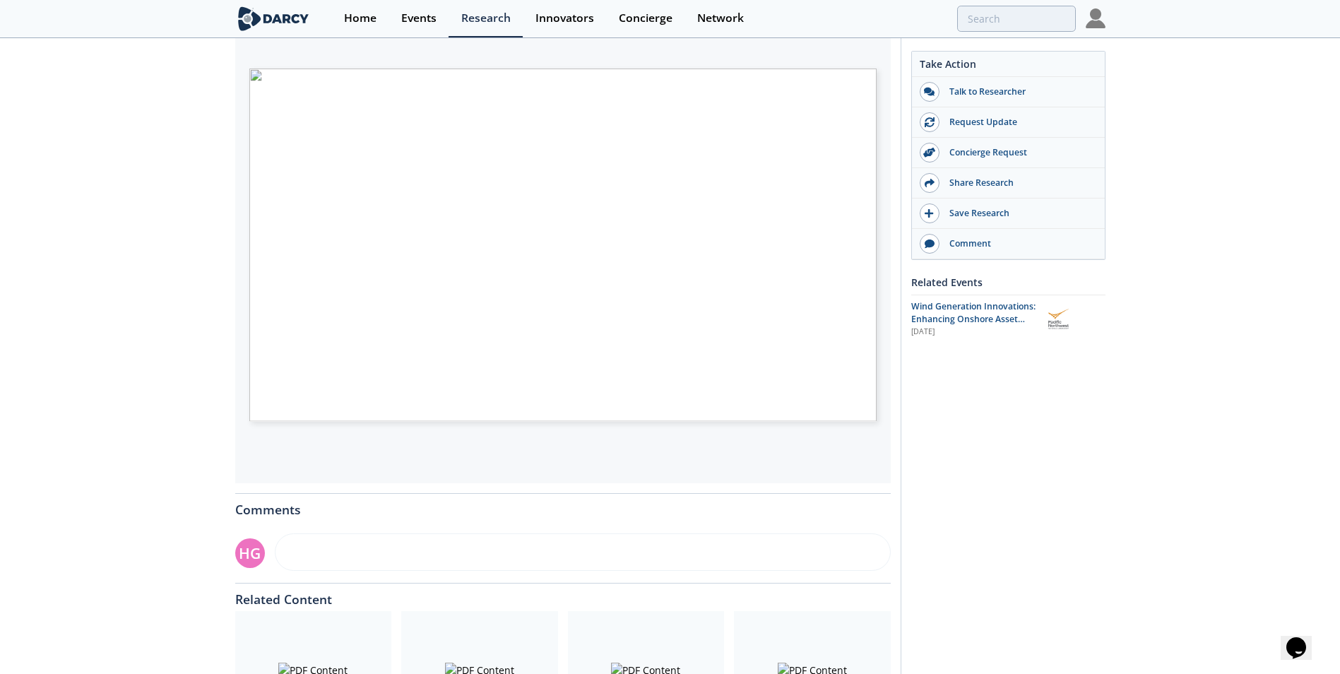
scroll to position [240, 0]
click at [673, 632] on div at bounding box center [646, 667] width 157 height 119
click at [656, 648] on div at bounding box center [646, 667] width 157 height 119
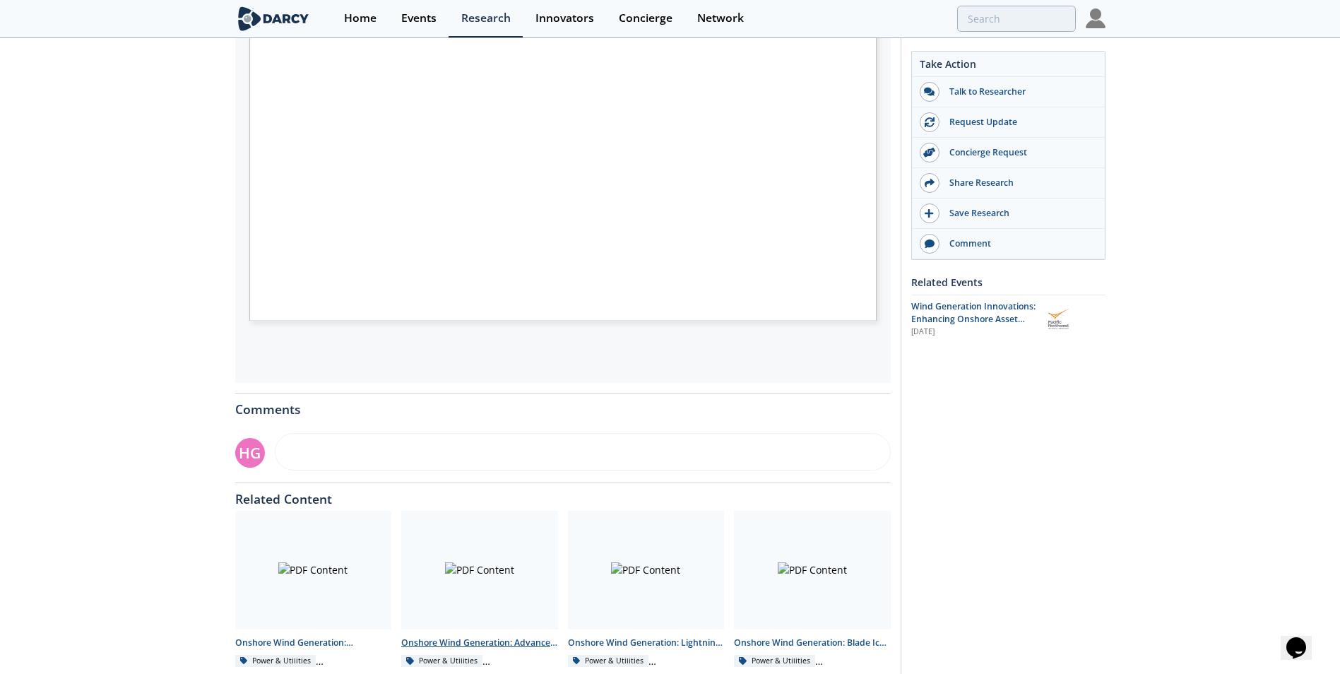
scroll to position [378, 0]
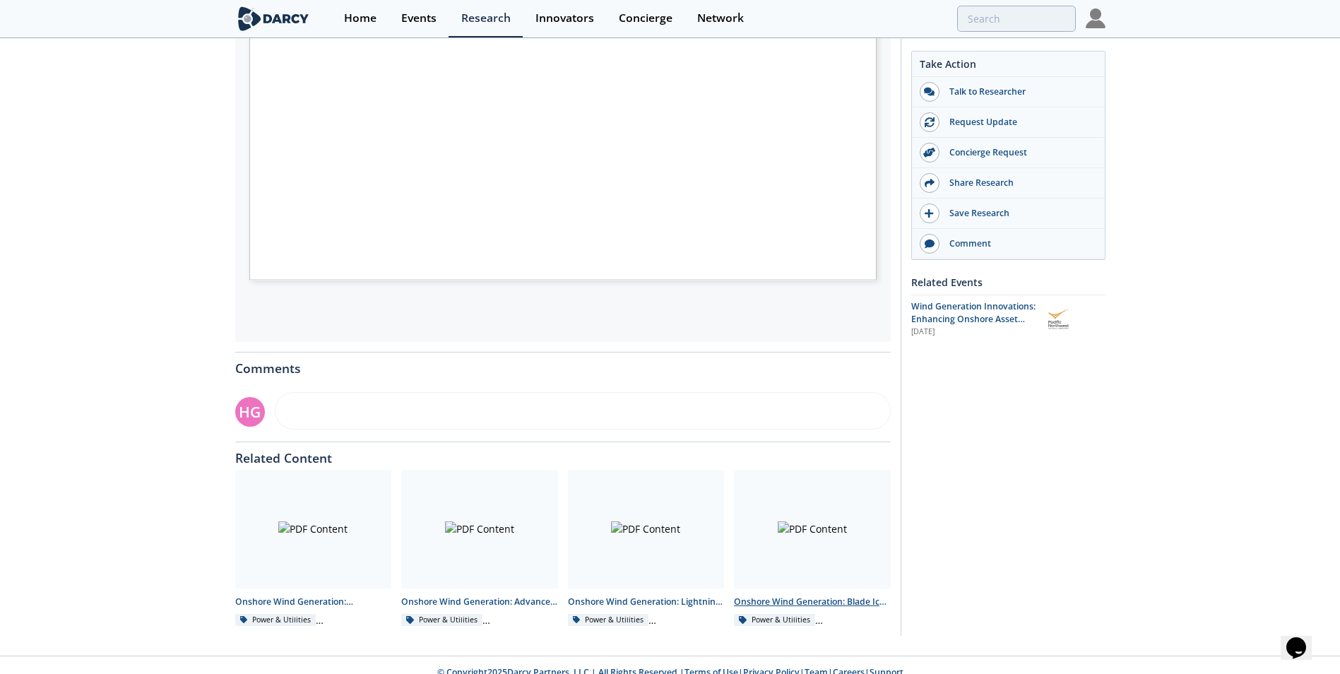
click at [851, 549] on div at bounding box center [812, 529] width 157 height 119
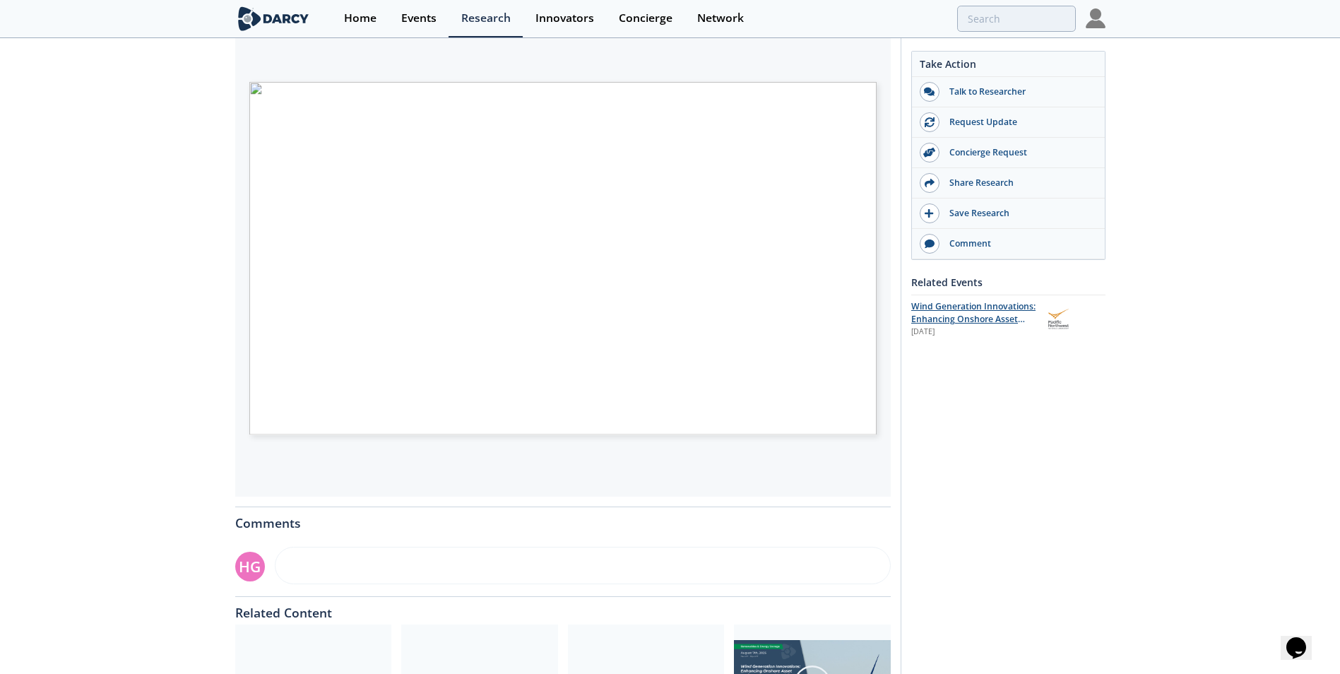
scroll to position [224, 0]
click at [681, 642] on div at bounding box center [646, 683] width 157 height 119
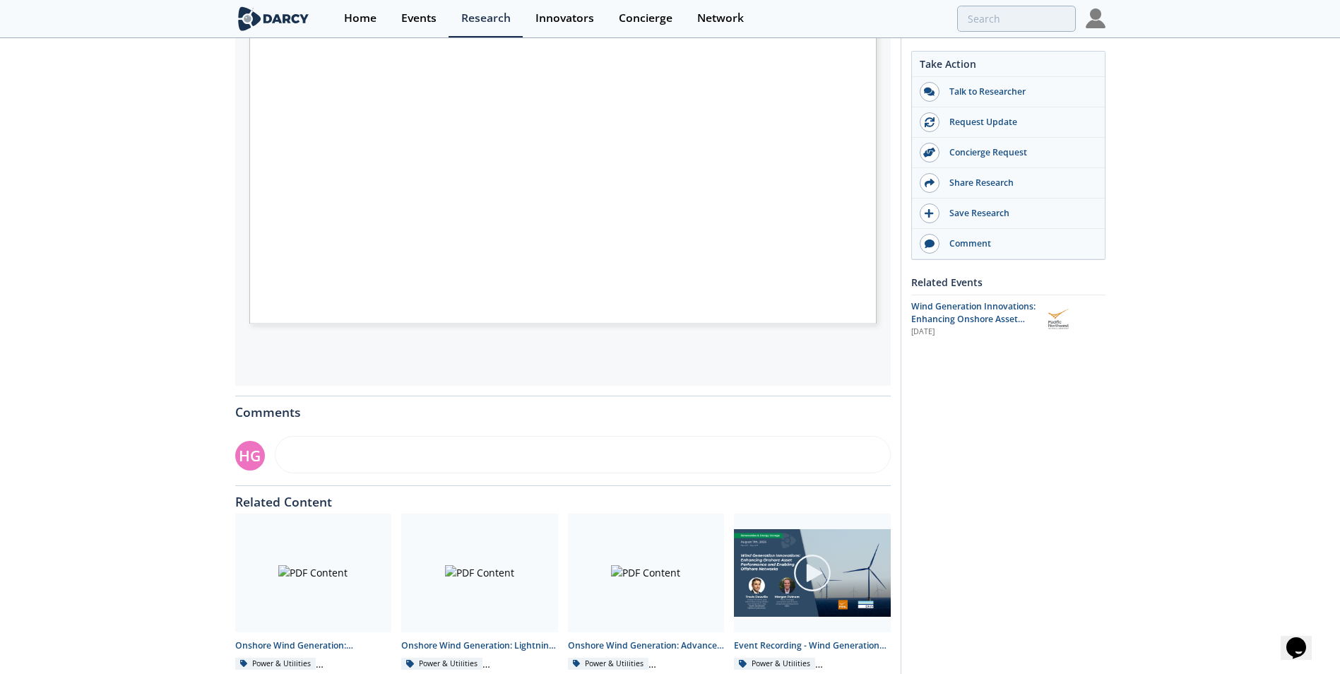
scroll to position [394, 0]
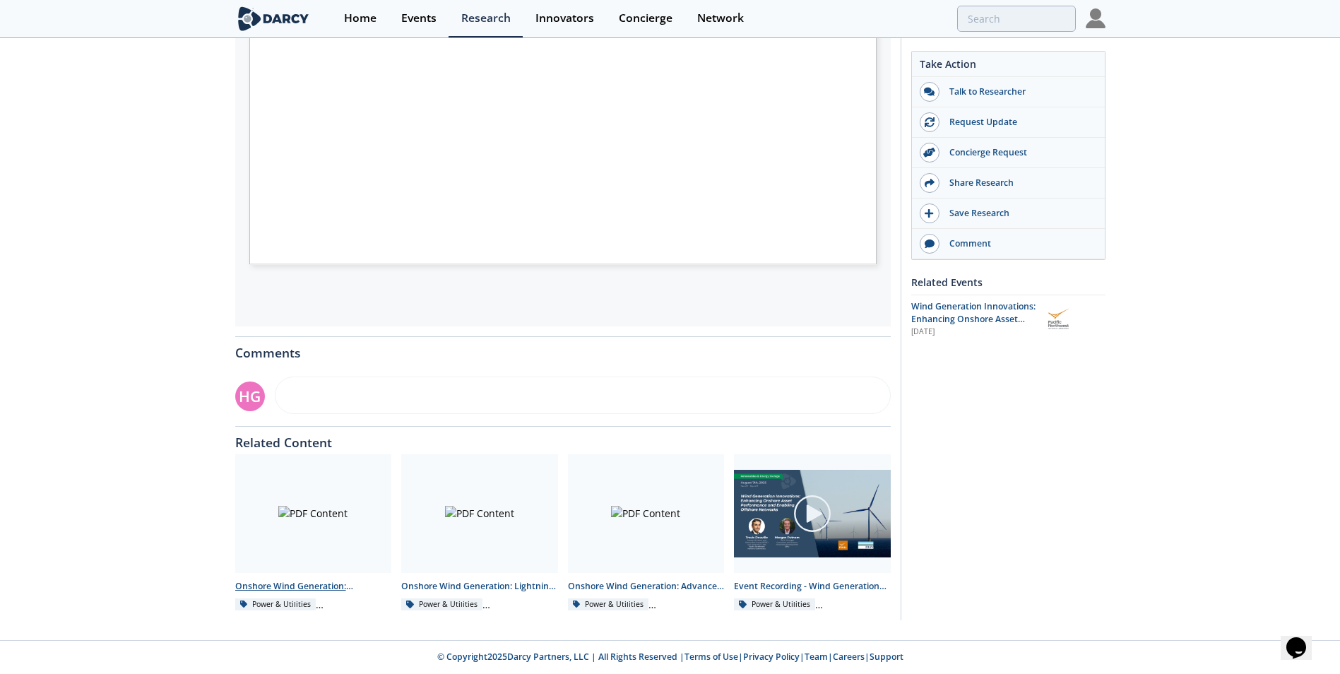
click at [350, 582] on div "Onshore Wind Generation: Operations & Maintenance (O&M) - Technology Landscape" at bounding box center [313, 586] width 157 height 13
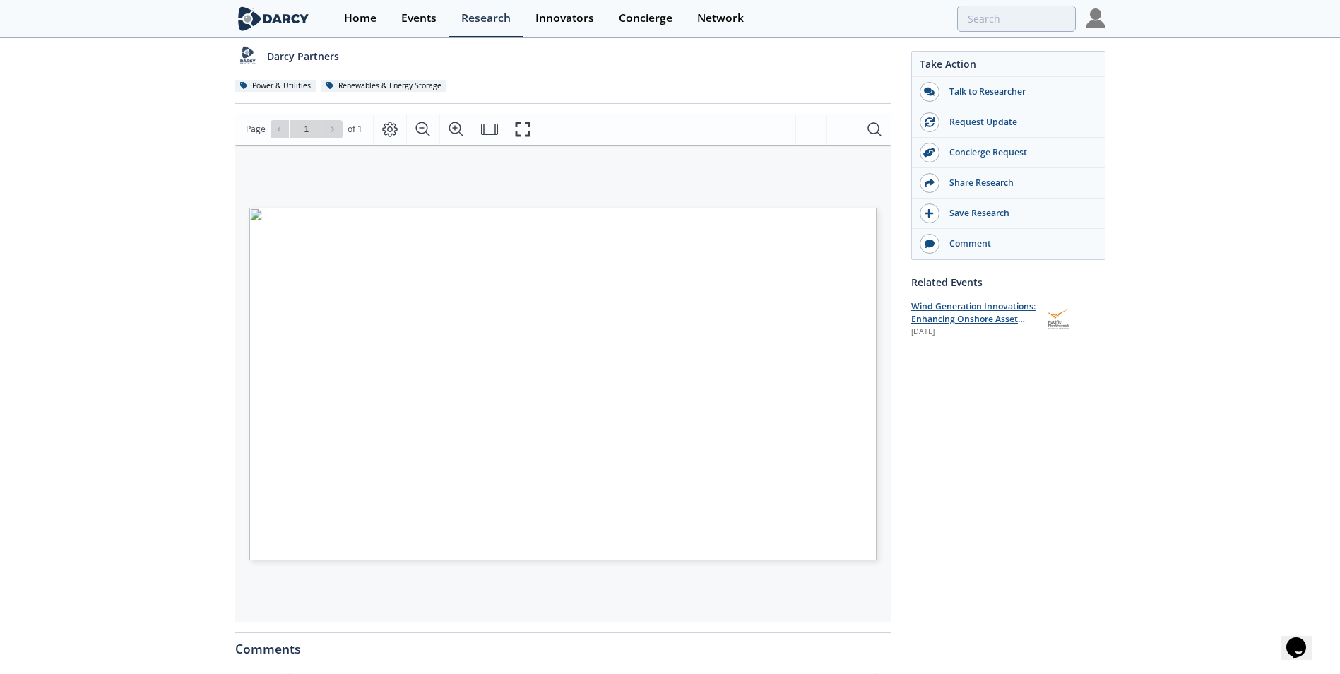
scroll to position [153, 0]
click at [1006, 25] on input "search" at bounding box center [921, 19] width 310 height 26
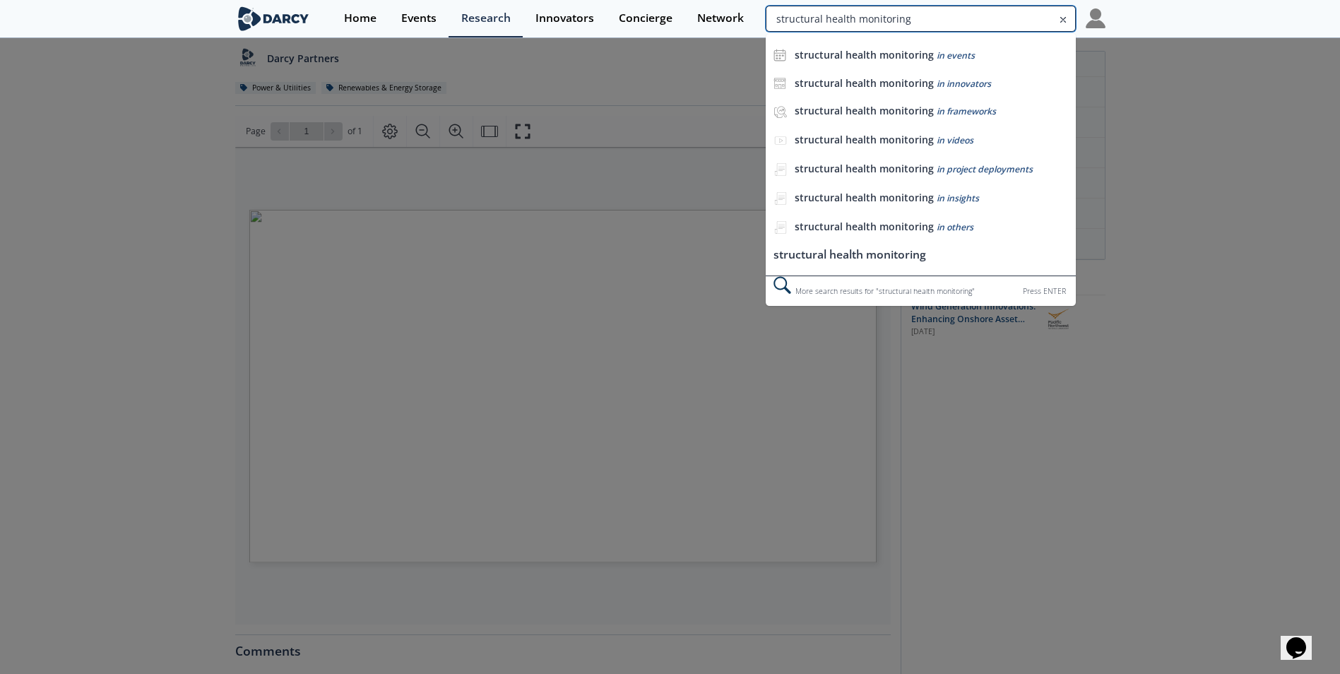
type input "structural health monitoring"
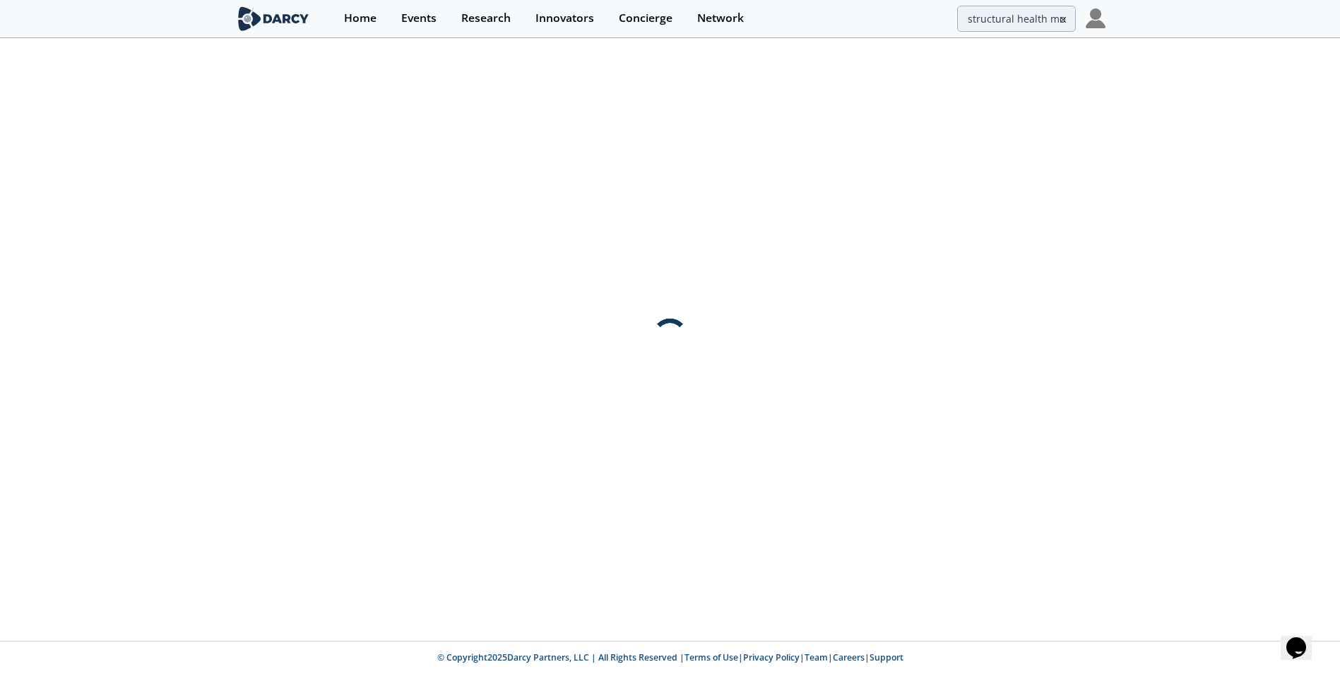
scroll to position [0, 0]
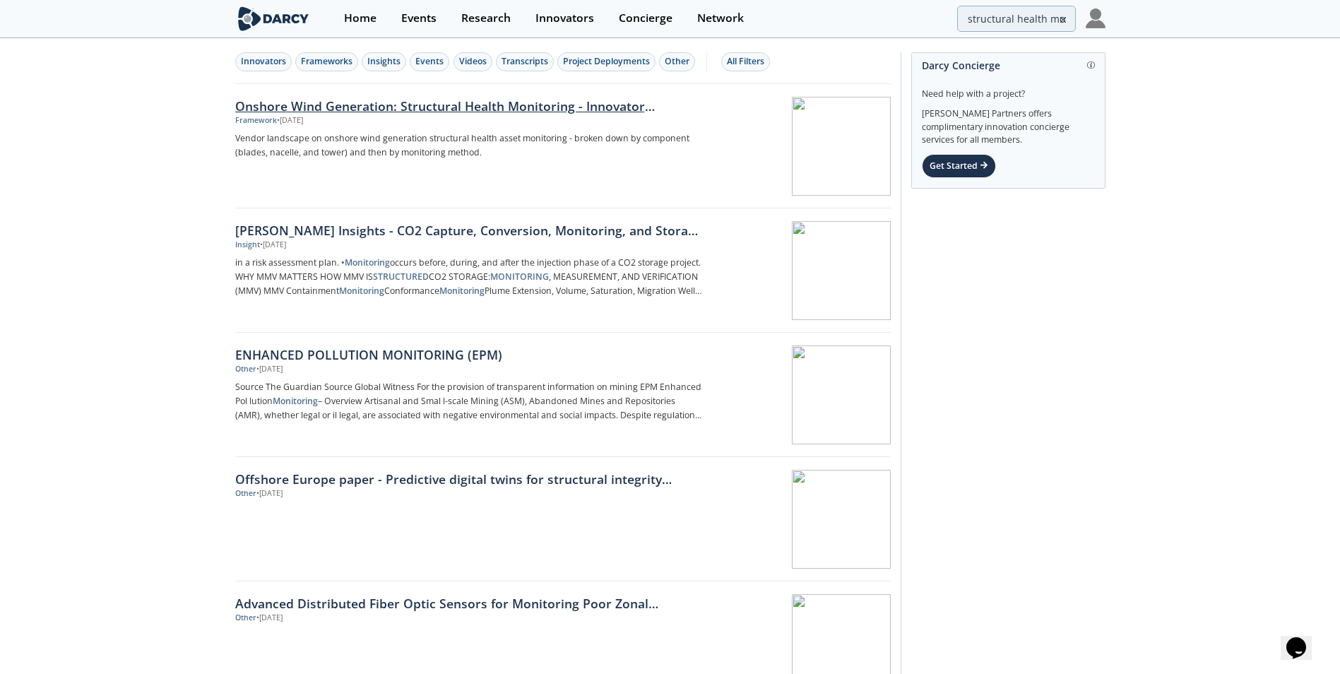
click at [822, 169] on div at bounding box center [802, 146] width 178 height 99
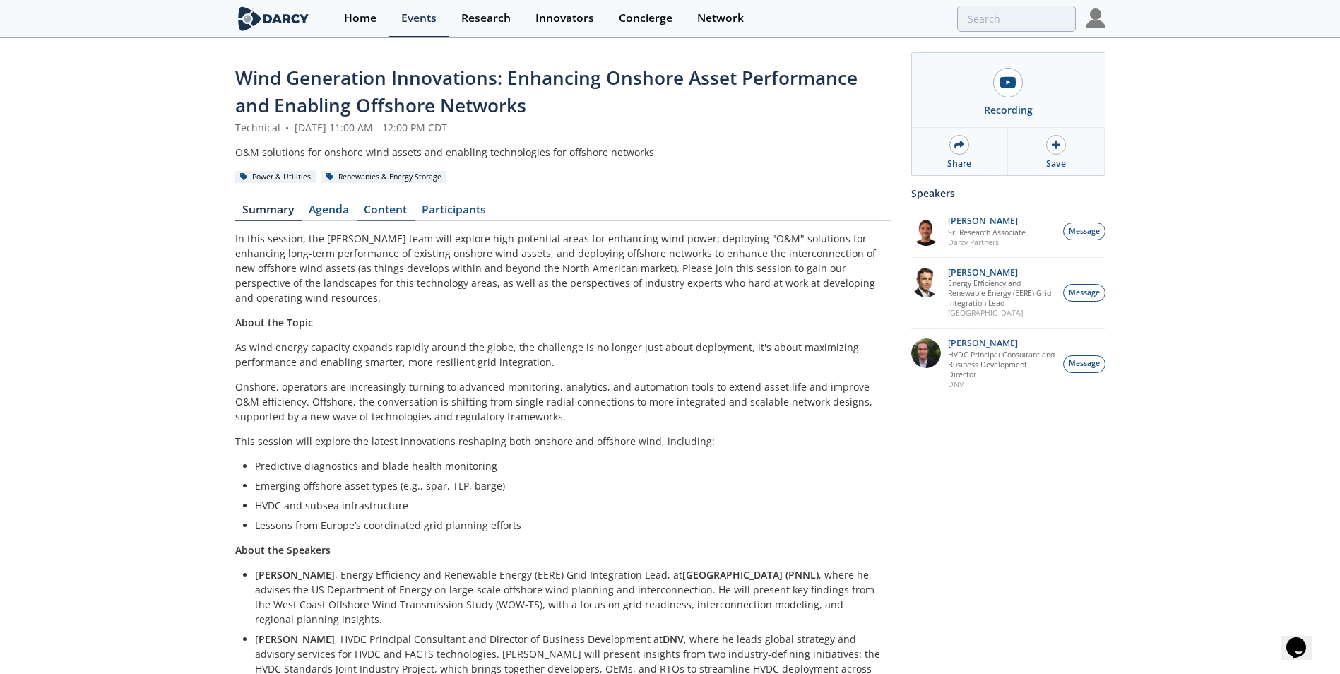
click at [375, 209] on link "Content" at bounding box center [386, 212] width 58 height 17
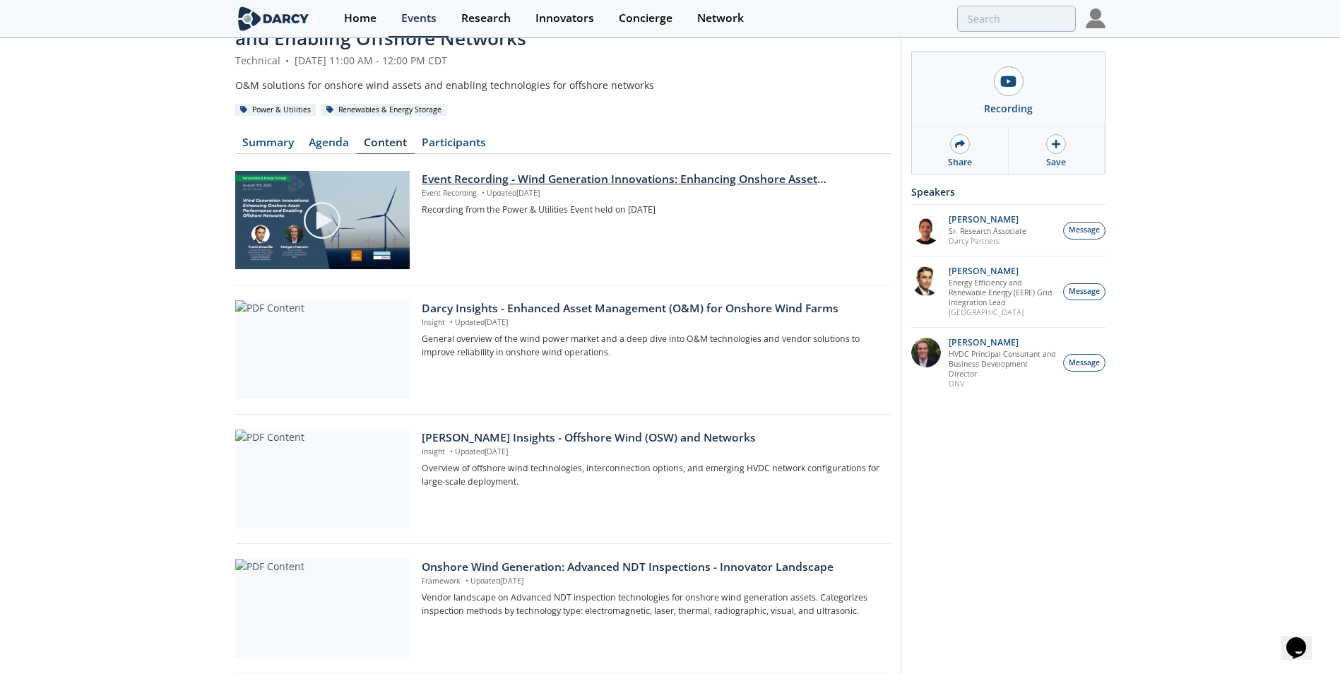
scroll to position [68, 0]
click at [556, 304] on div "Darcy Insights - Enhanced Asset Management (O&M) for Onshore Wind Farms" at bounding box center [651, 308] width 459 height 17
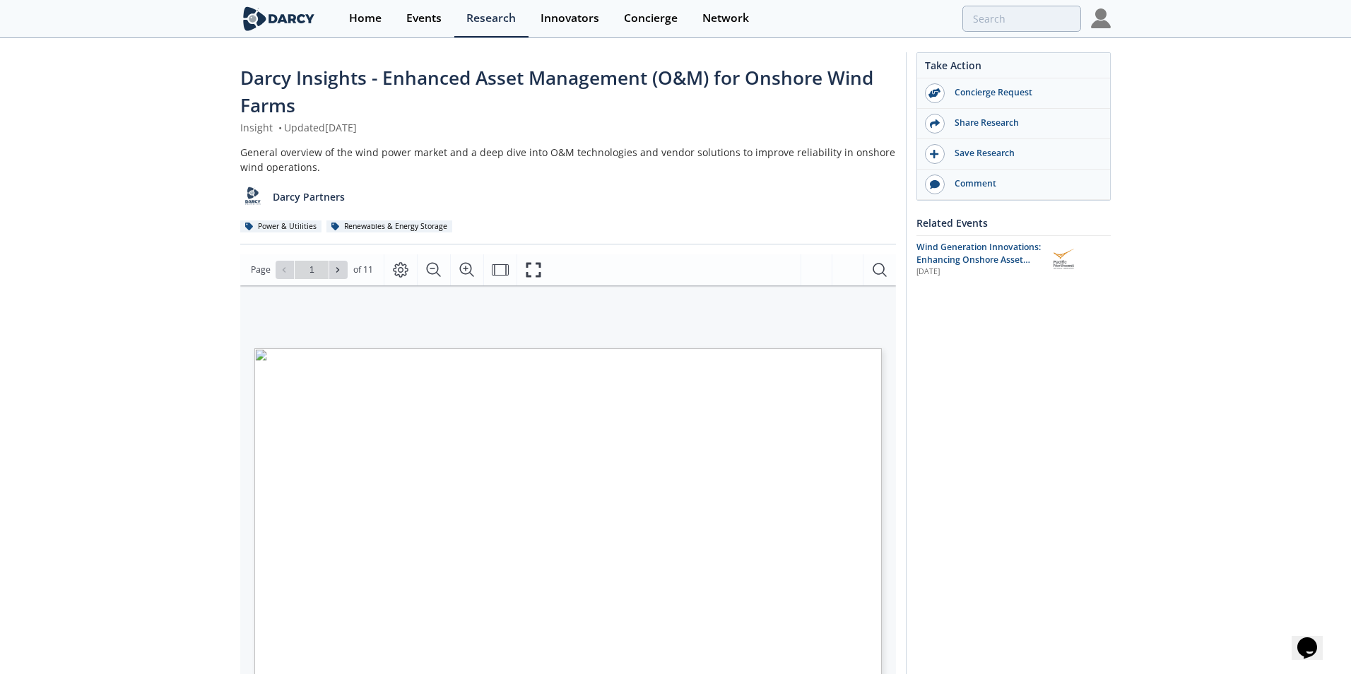
type input "2"
type input "3"
type input "4"
click at [921, 367] on div "Take Action Concierge Request Share Research Save Research Comment Related Even…" at bounding box center [1003, 554] width 205 height 1005
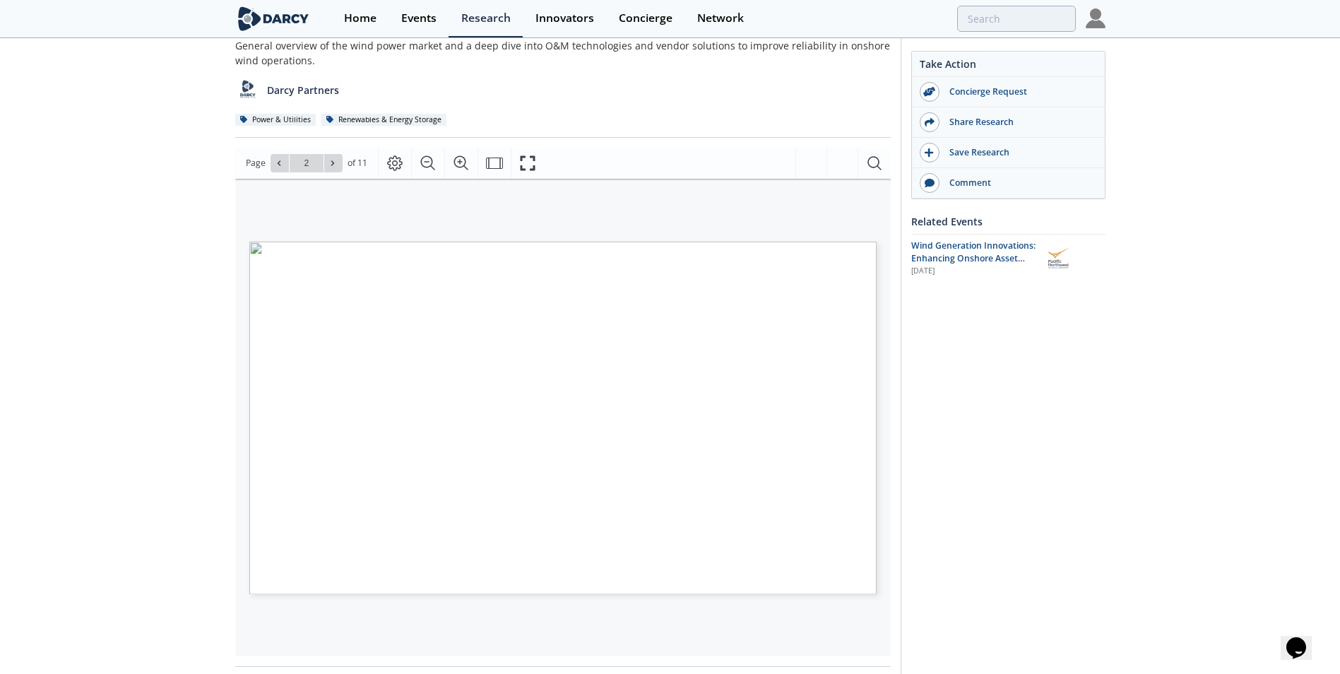
scroll to position [107, 0]
click at [410, 167] on button "Page Layout" at bounding box center [400, 162] width 33 height 31
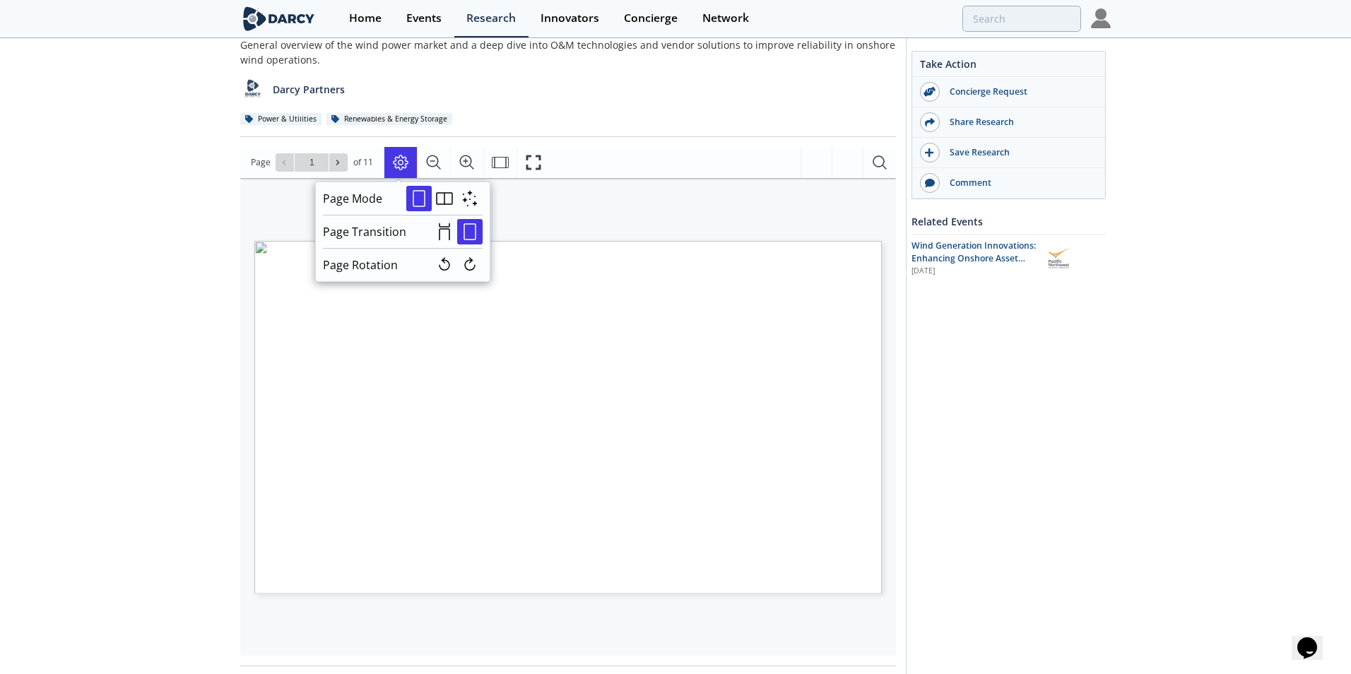
click at [410, 167] on button "Page Layout" at bounding box center [400, 162] width 33 height 31
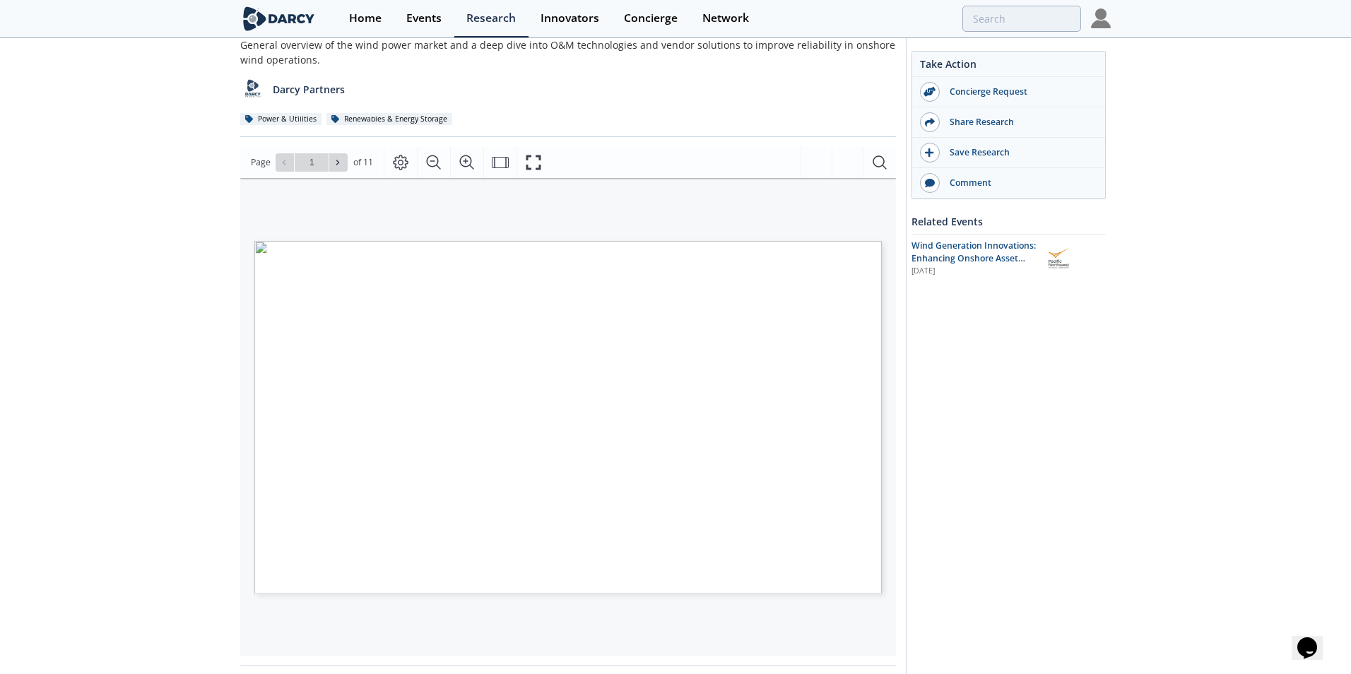
click at [570, 205] on div "WIND POWER INNOVATION ENHANCED ASSET MANAGEMENT (O&M) FOR ONSHORE WIND FARMS DA…" at bounding box center [561, 361] width 642 height 367
type input "3"
click at [902, 375] on div "Take Action Concierge Request Share Research Save Research Comment Related Even…" at bounding box center [1003, 447] width 205 height 1005
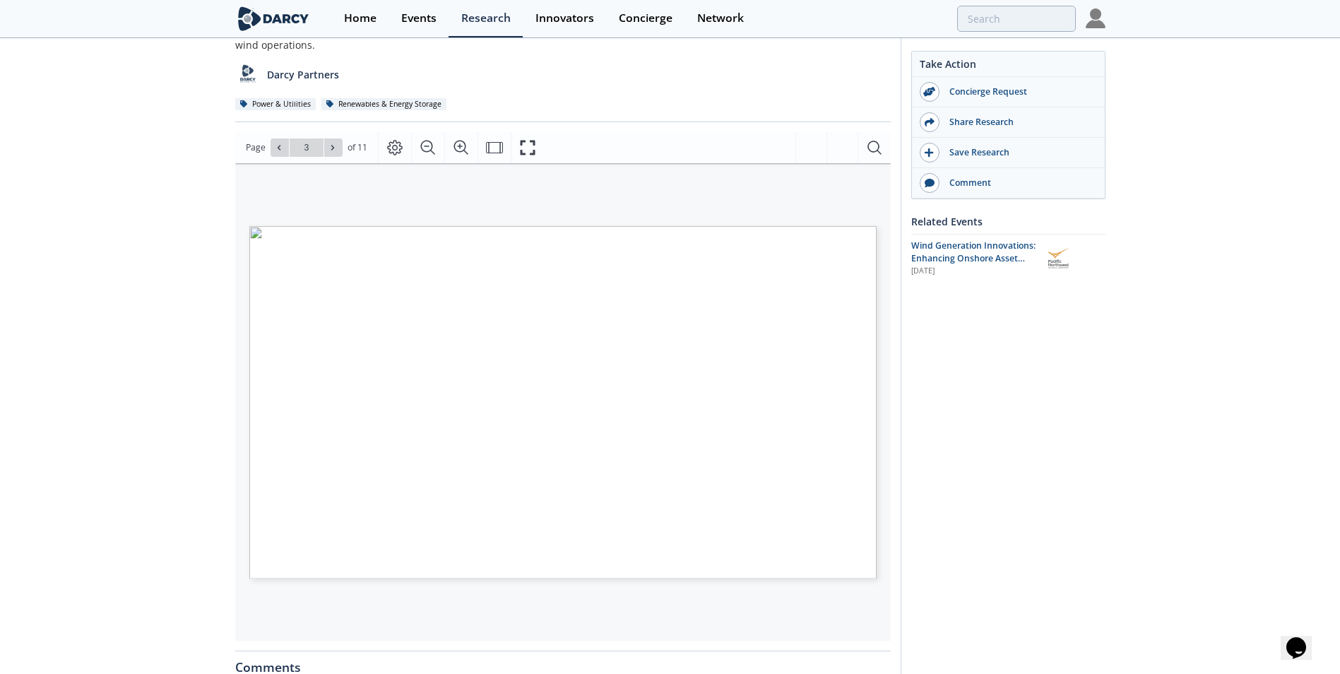
scroll to position [122, 0]
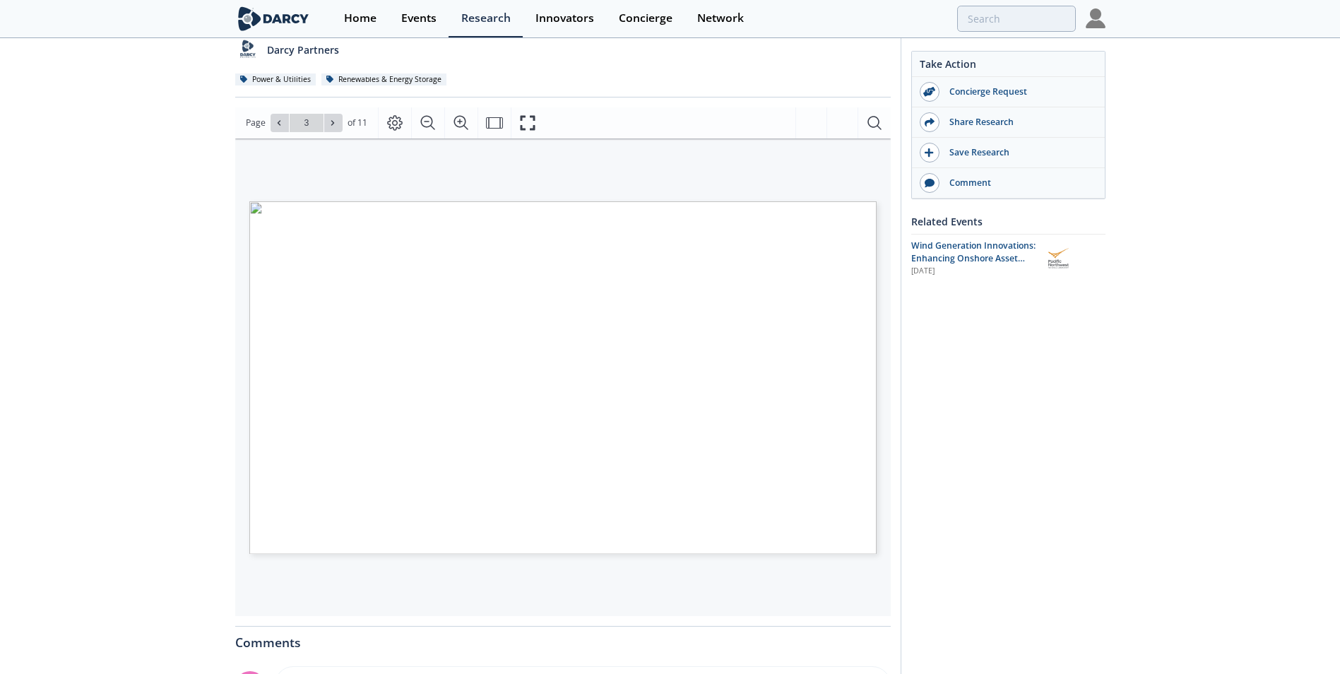
scroll to position [144, 0]
